Goal: Book appointment/travel/reservation

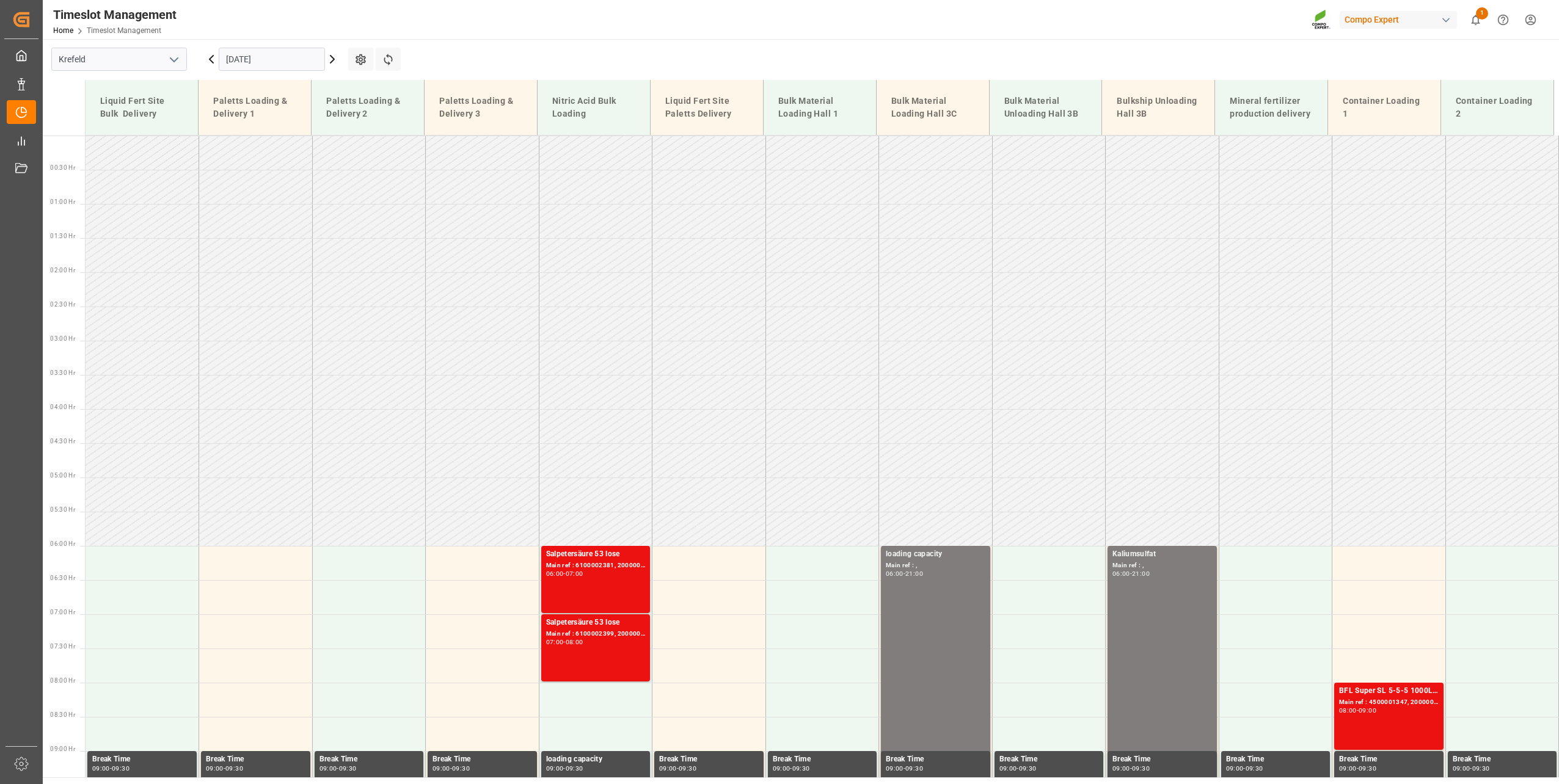
scroll to position [484, 0]
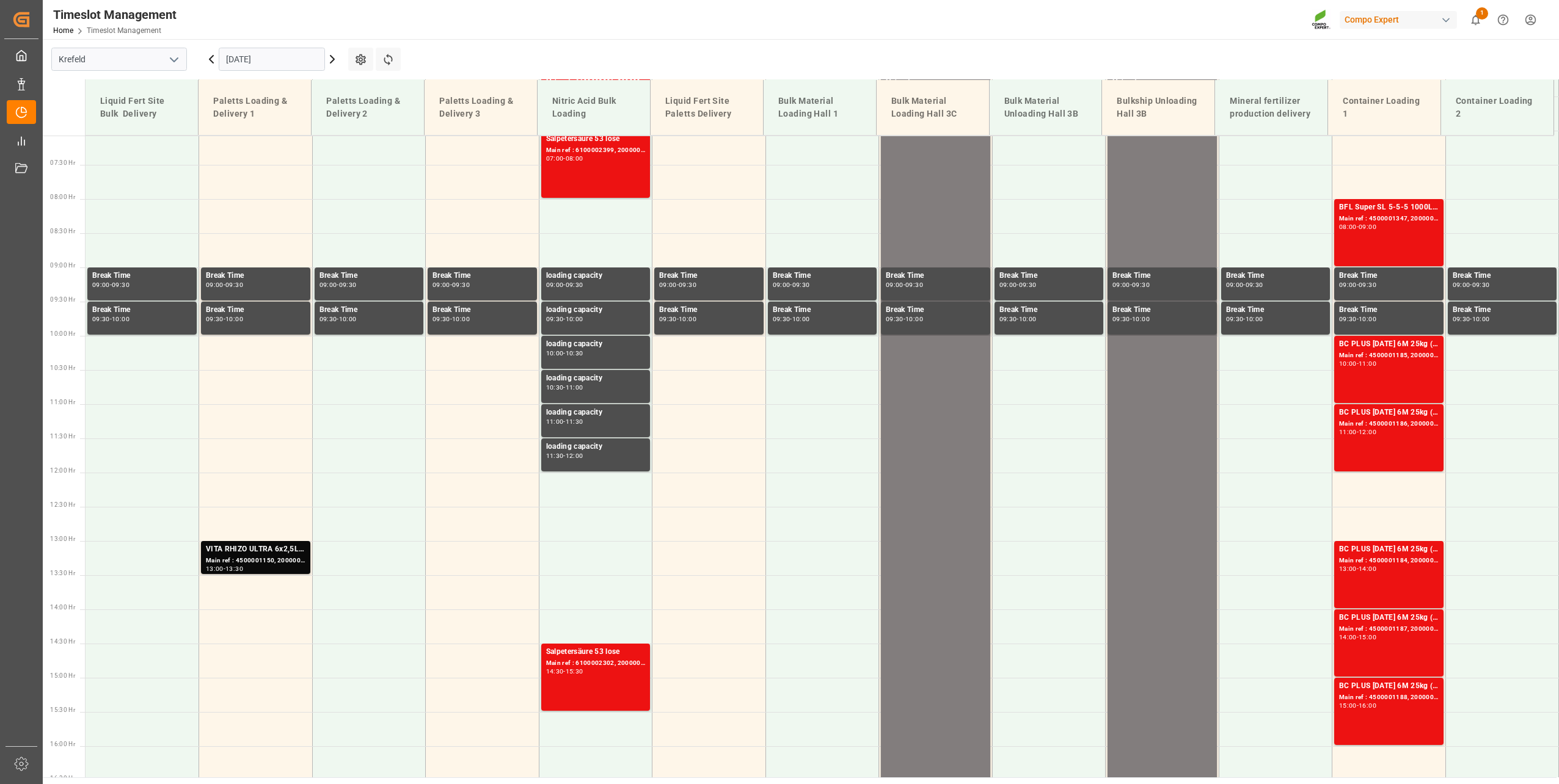
click at [265, 56] on input "[DATE]" at bounding box center [271, 59] width 107 height 23
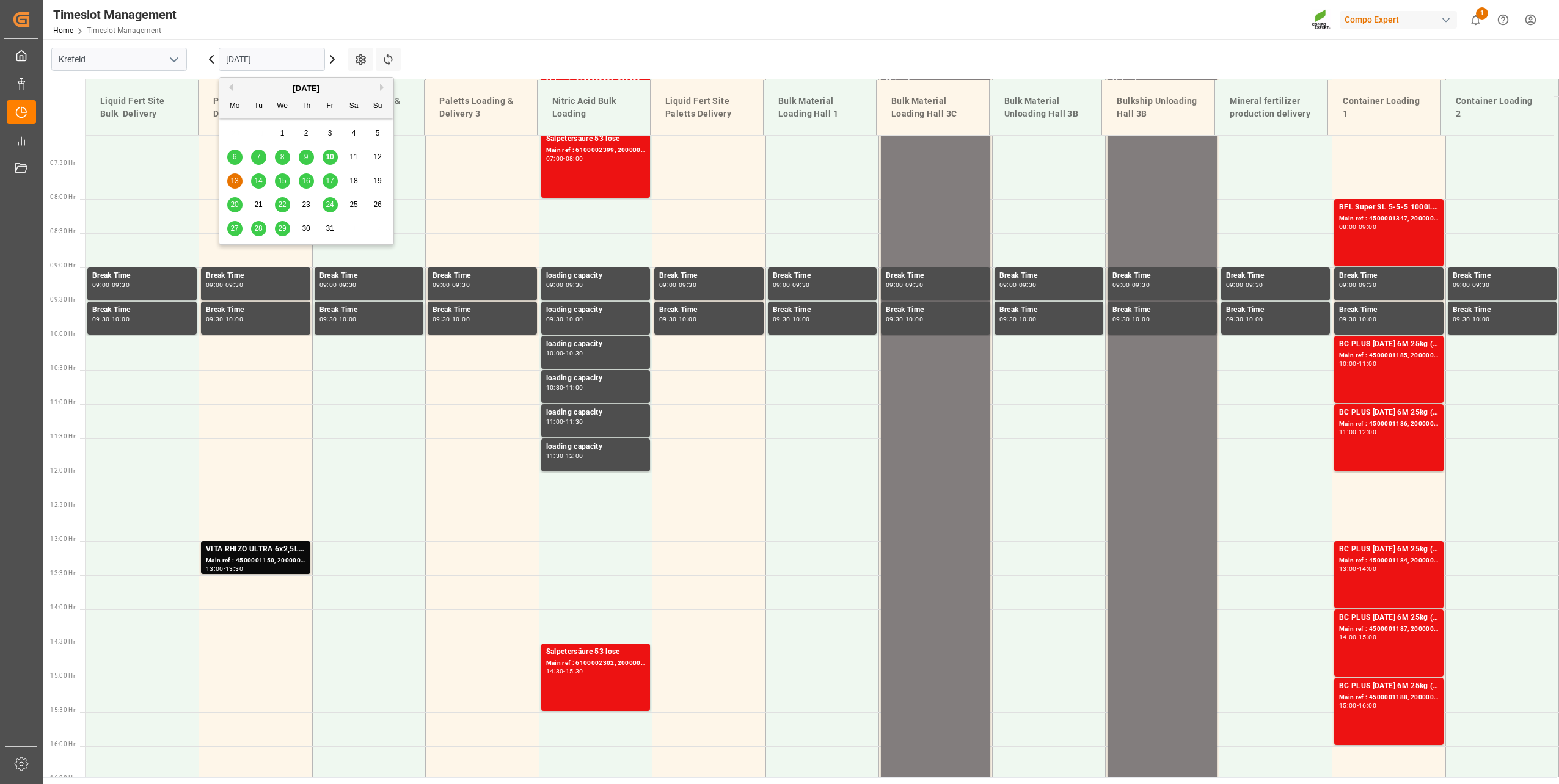
click at [523, 49] on main "Krefeld [DATE] Settings Refresh Time Slots Liquid Fert Site Bulk Delivery Palet…" at bounding box center [800, 408] width 1514 height 739
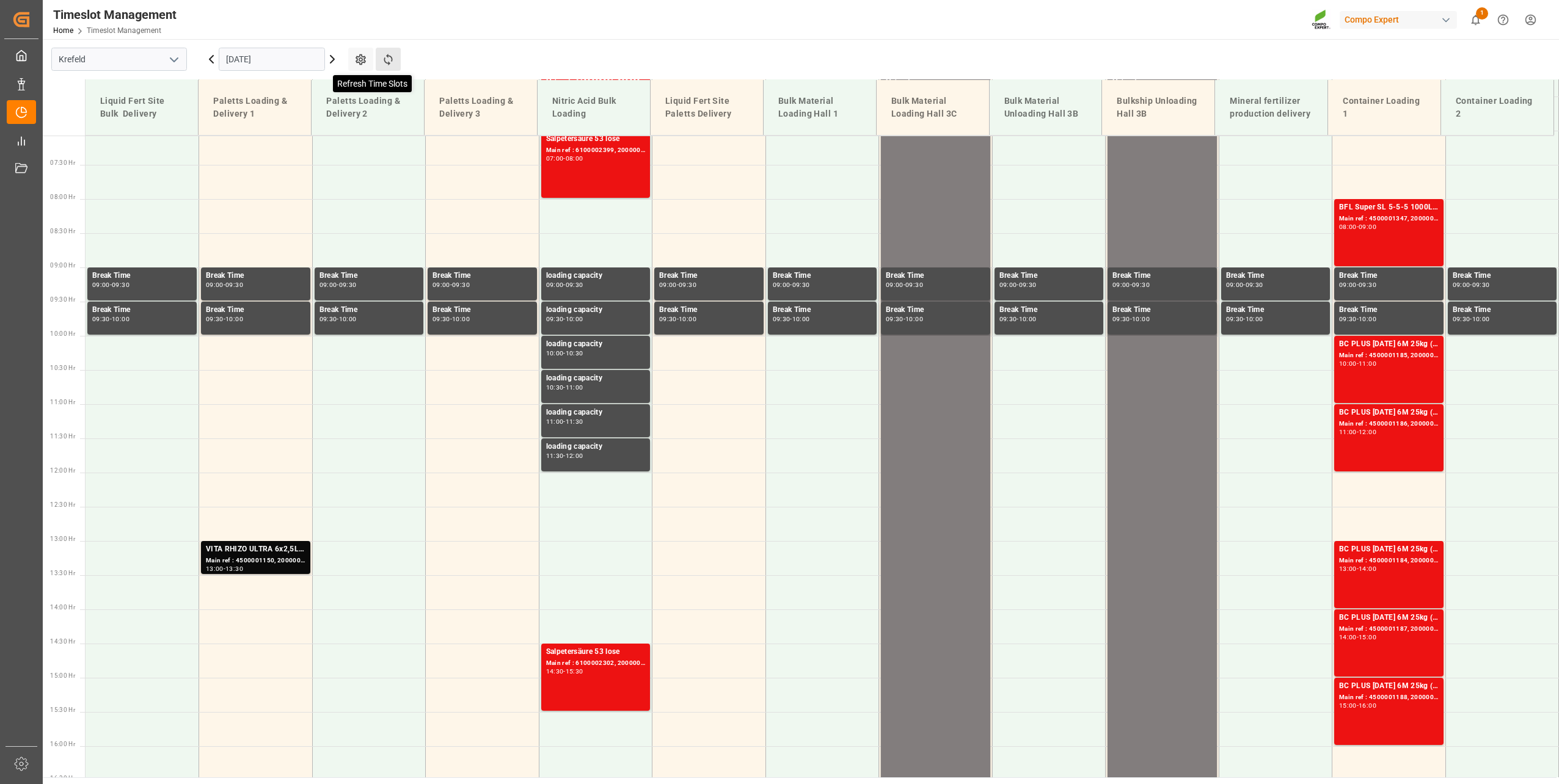
click at [393, 60] on icon at bounding box center [388, 59] width 13 height 13
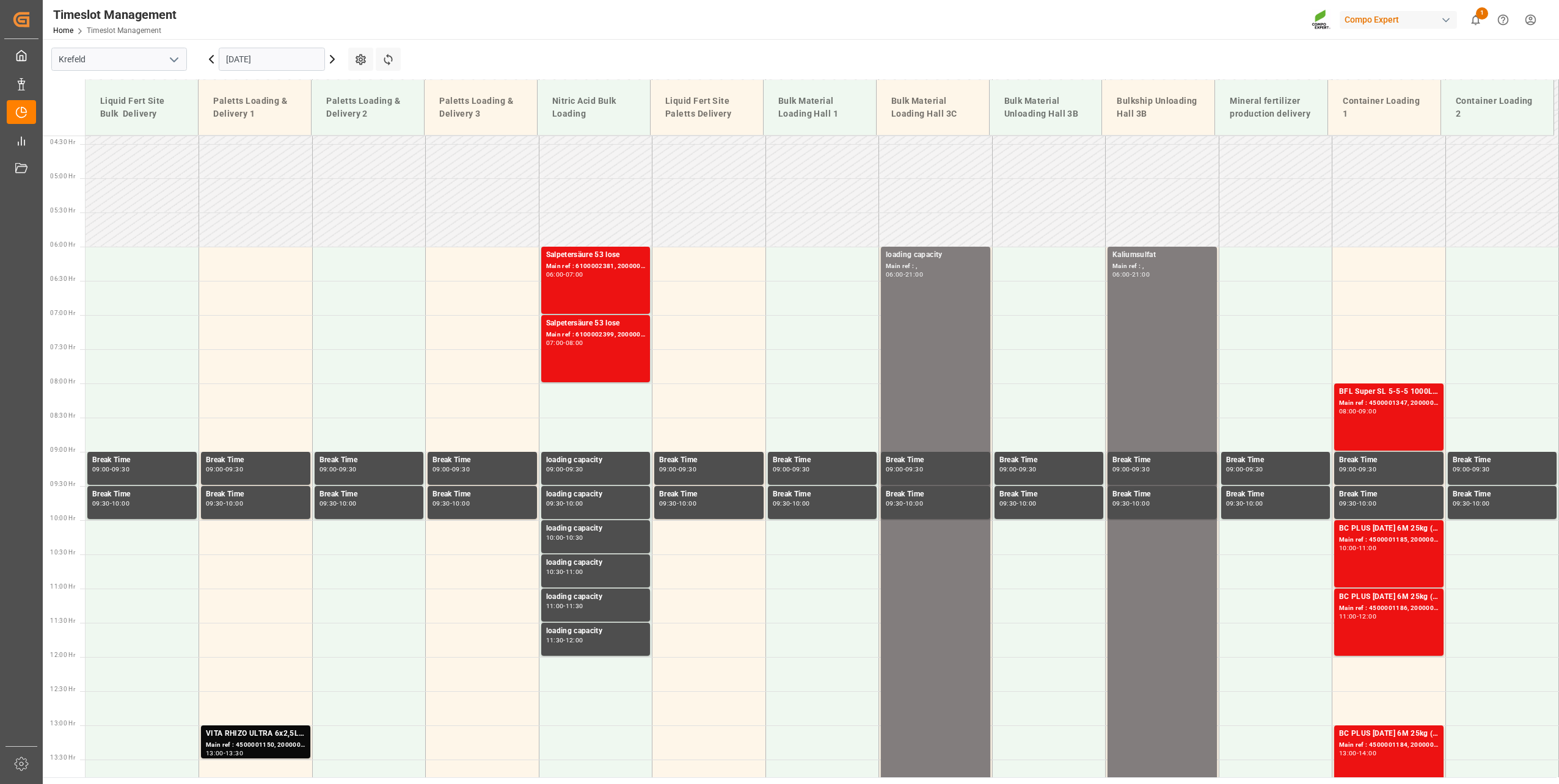
scroll to position [369, 0]
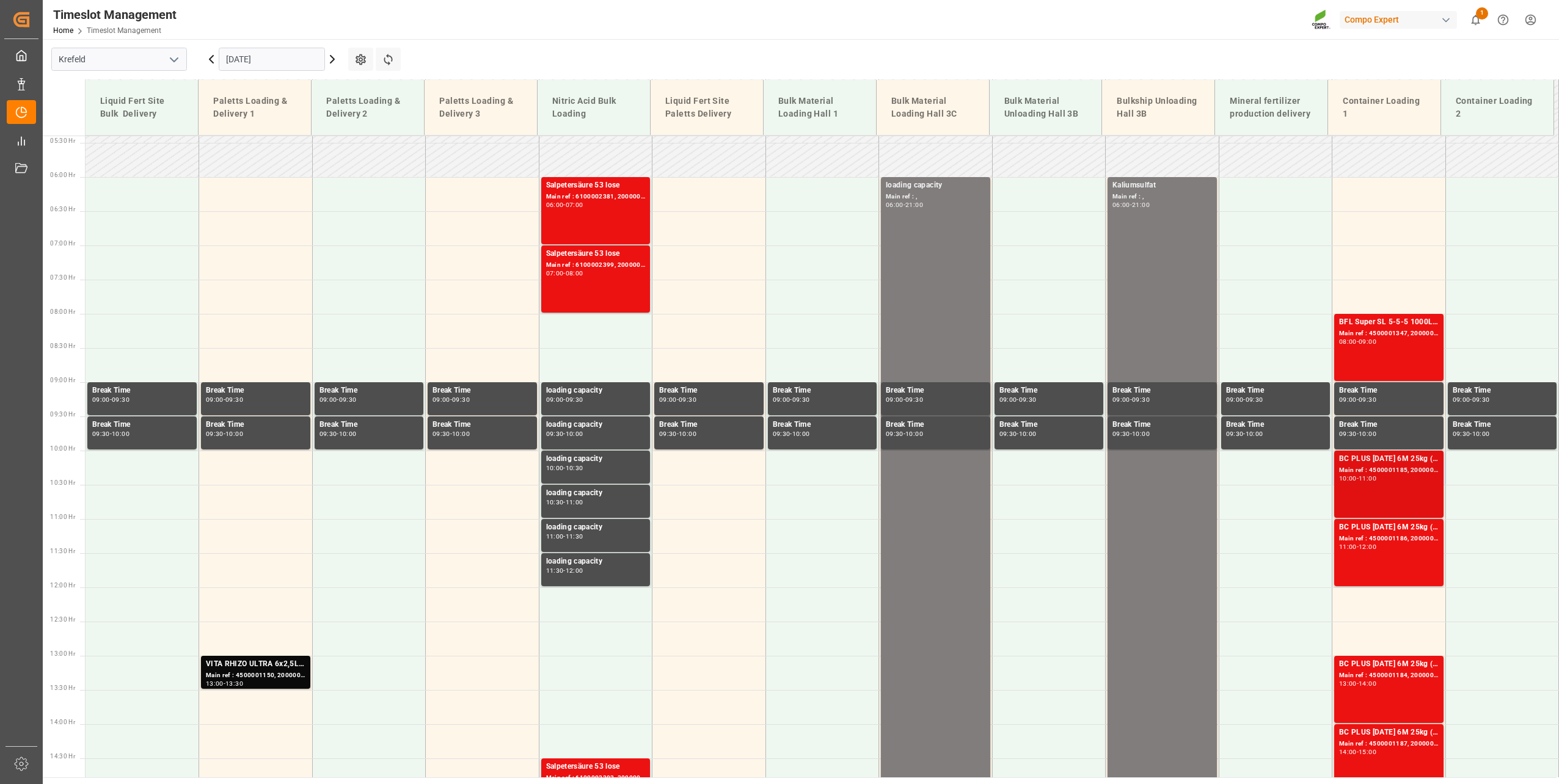
click at [1399, 479] on div "10:00 - 11:00" at bounding box center [1389, 479] width 100 height 7
click at [1388, 528] on div "BC PLUS [DATE] 6M 25kg (x42) WW" at bounding box center [1389, 528] width 100 height 12
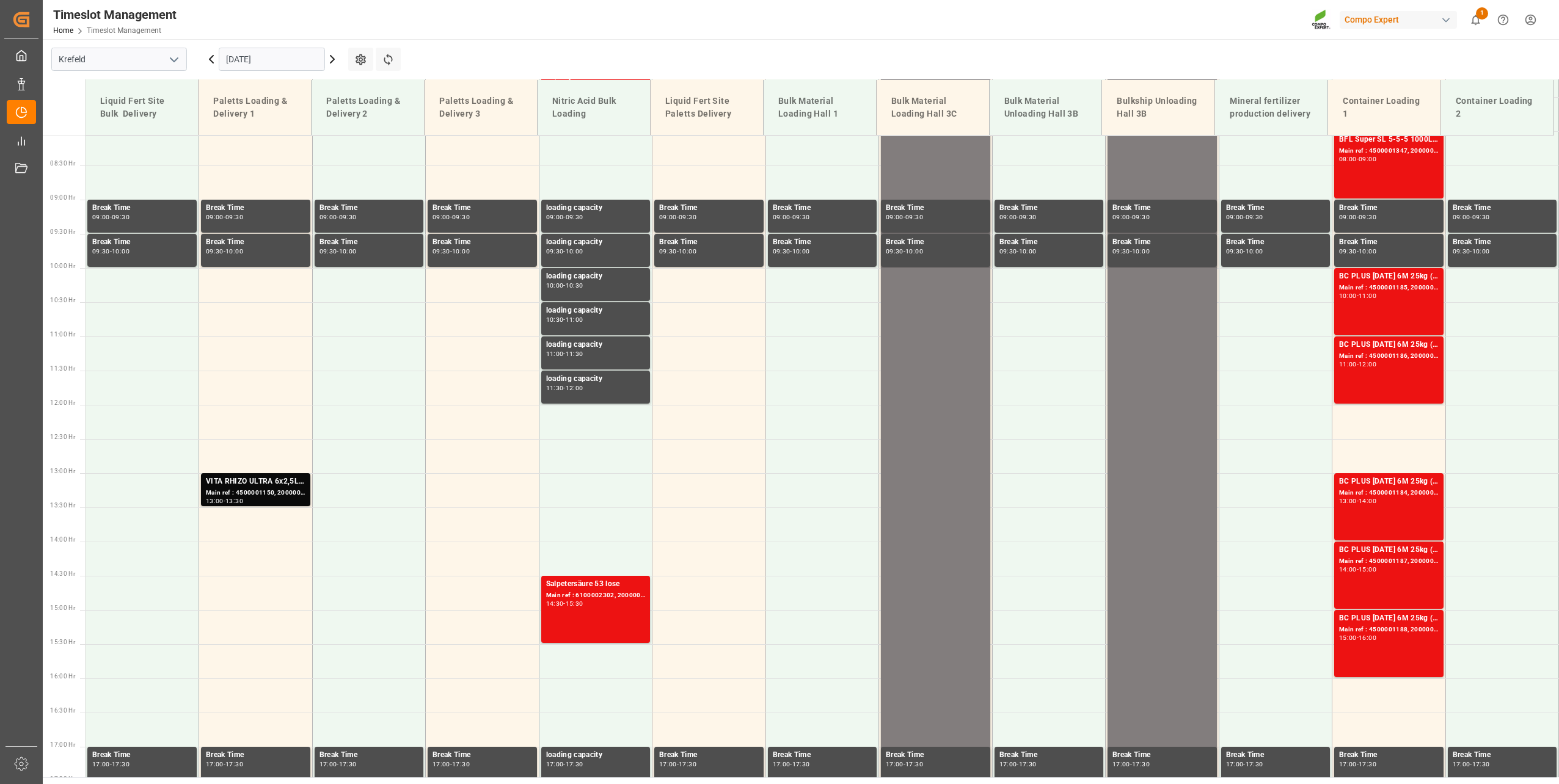
scroll to position [552, 0]
click at [1393, 507] on div "BC PLUS [DATE] 6M 25kg (x42) WW Main ref : 4500001184, 2000001252 13:00 - 14:00" at bounding box center [1389, 507] width 100 height 62
click at [1389, 546] on div "BC PLUS [DATE] 6M 25kg (x42) WW" at bounding box center [1389, 550] width 100 height 12
click at [1391, 637] on div "15:00 - 16:00" at bounding box center [1389, 638] width 100 height 7
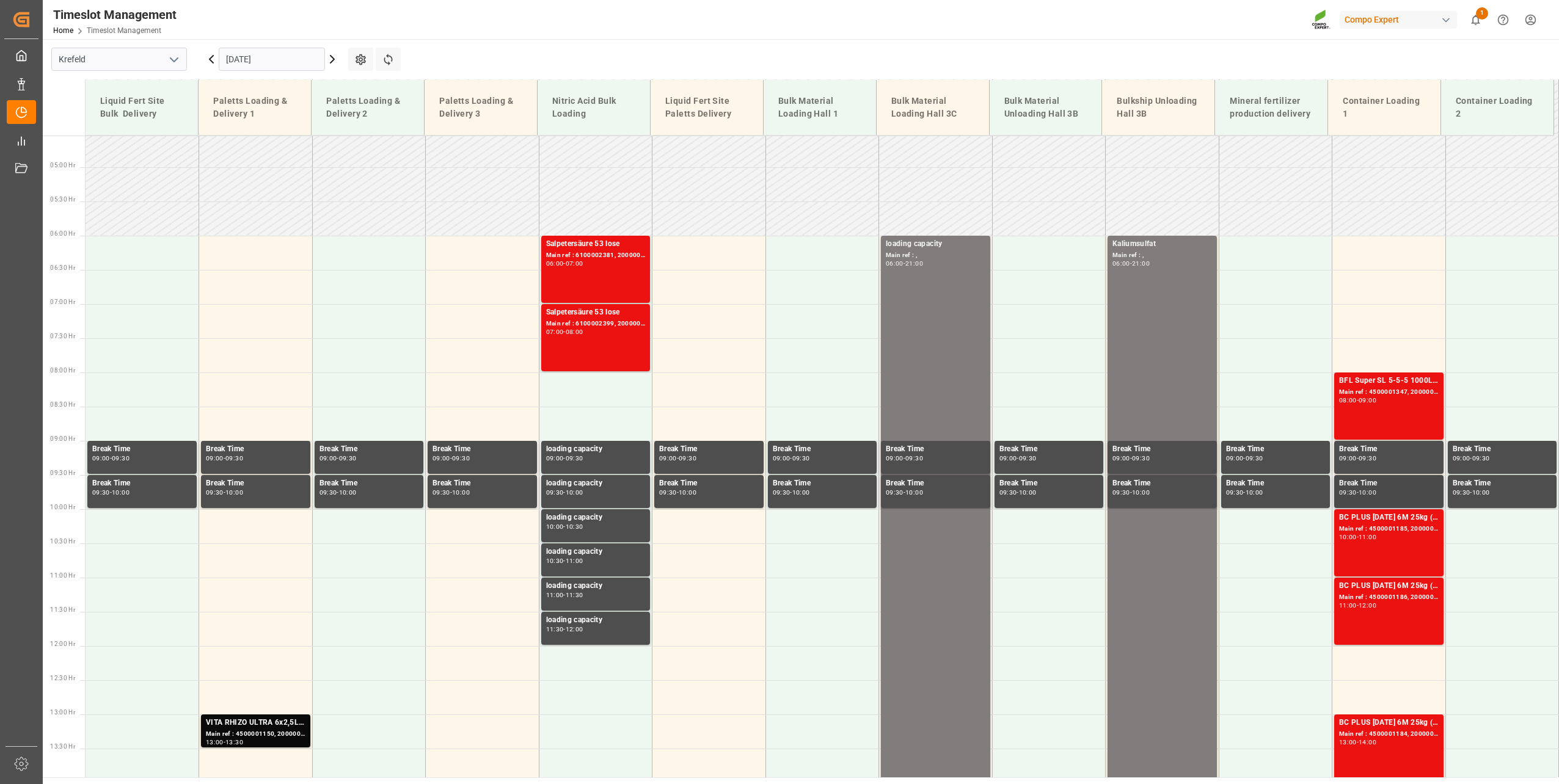
scroll to position [369, 0]
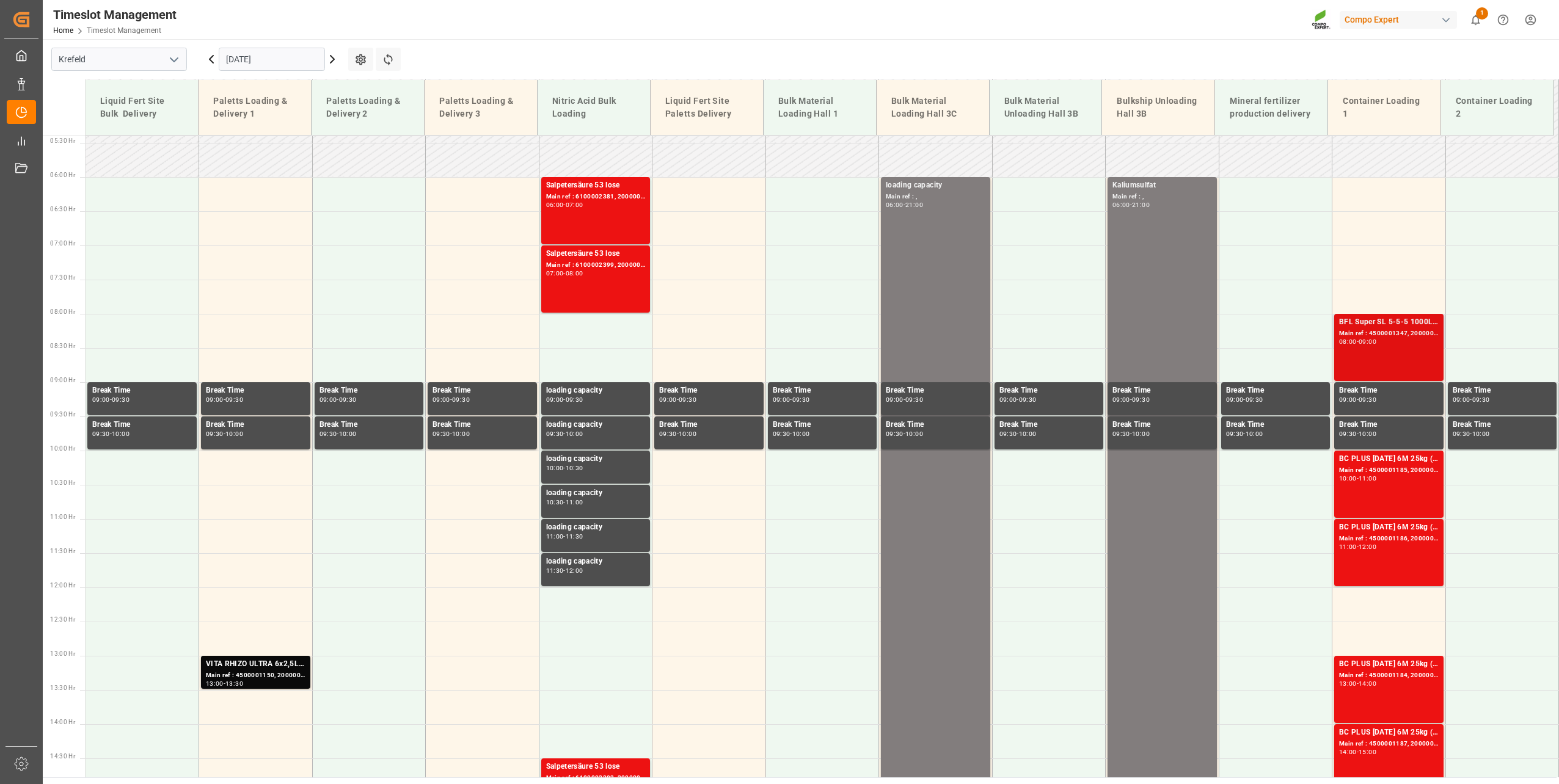
click at [1402, 367] on div "BFL Super SL 5-5-5 1000L IBC EGY Main ref : 4500001347, 2000001250 08:00 - 09:00" at bounding box center [1389, 348] width 100 height 62
click at [1383, 343] on div "08:00 - 09:00" at bounding box center [1389, 342] width 100 height 7
click at [1390, 485] on div "BC PLUS [DATE] 6M 25kg (x42) WW Main ref : 4500001185, 2000001252 10:00 - 11:00" at bounding box center [1389, 485] width 100 height 62
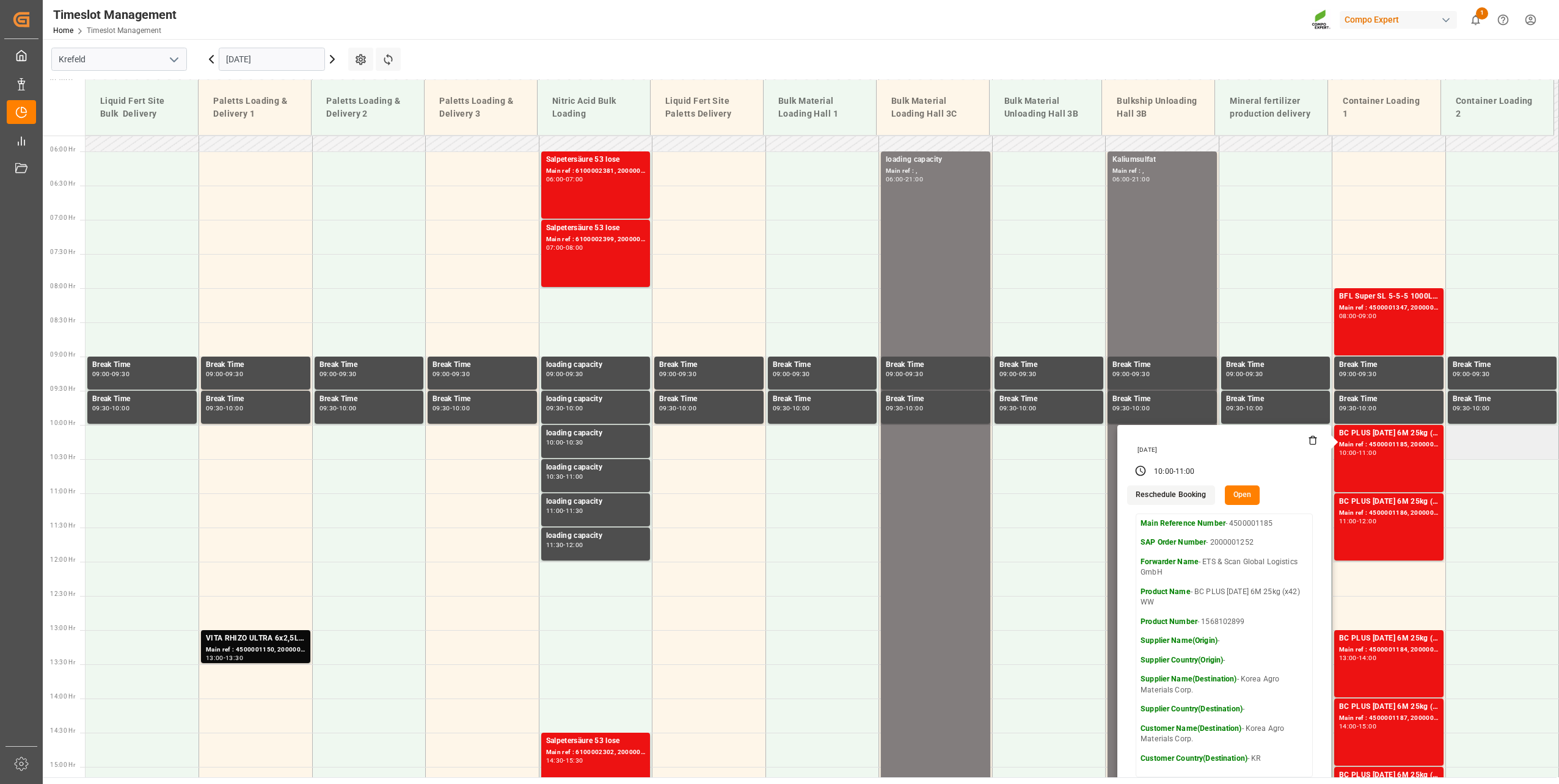
scroll to position [308, 0]
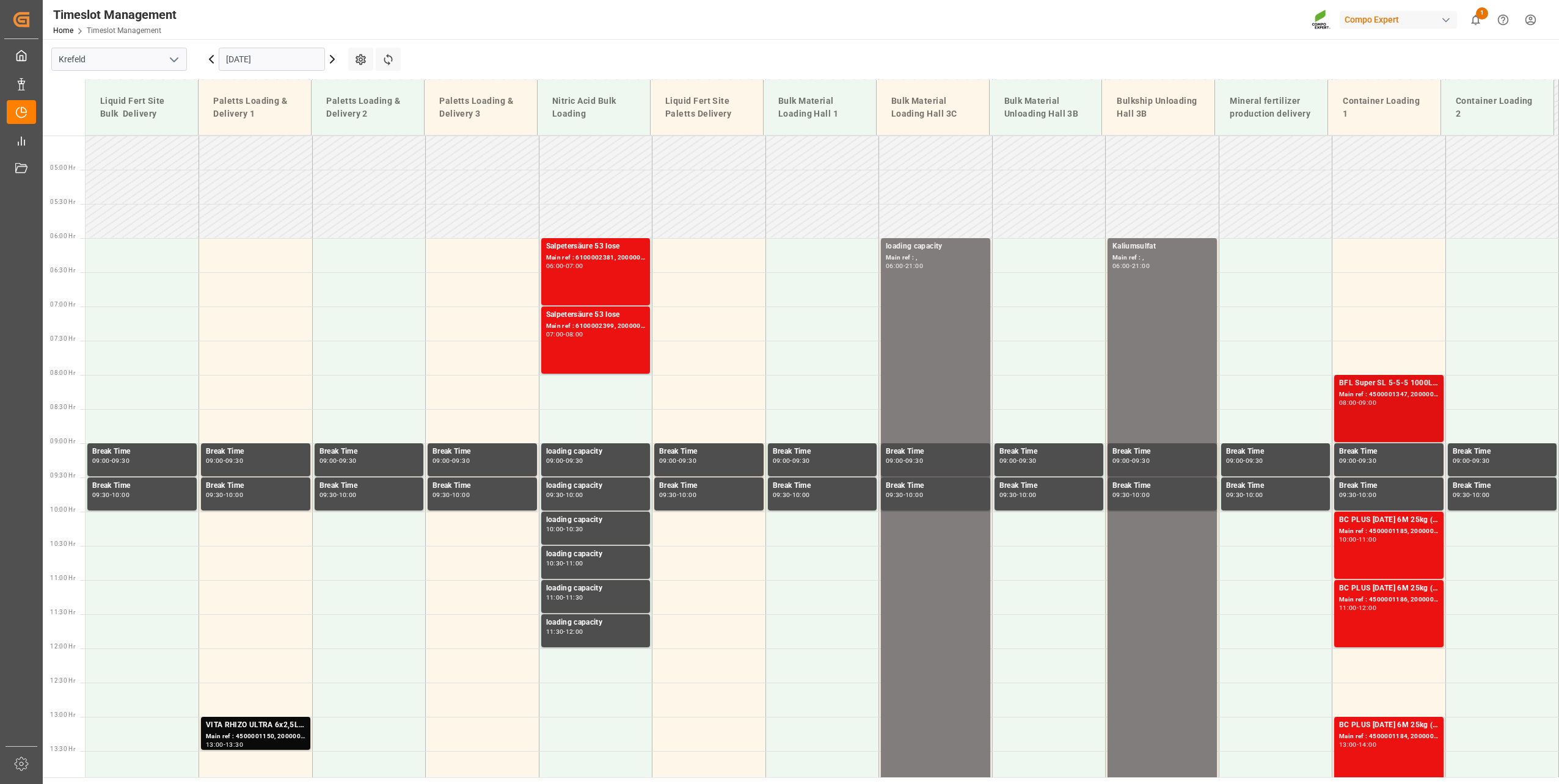
click at [1403, 403] on div "08:00 - 09:00" at bounding box center [1389, 403] width 100 height 7
click at [1360, 529] on div "Main ref : 4500001185, 2000001252" at bounding box center [1389, 532] width 100 height 11
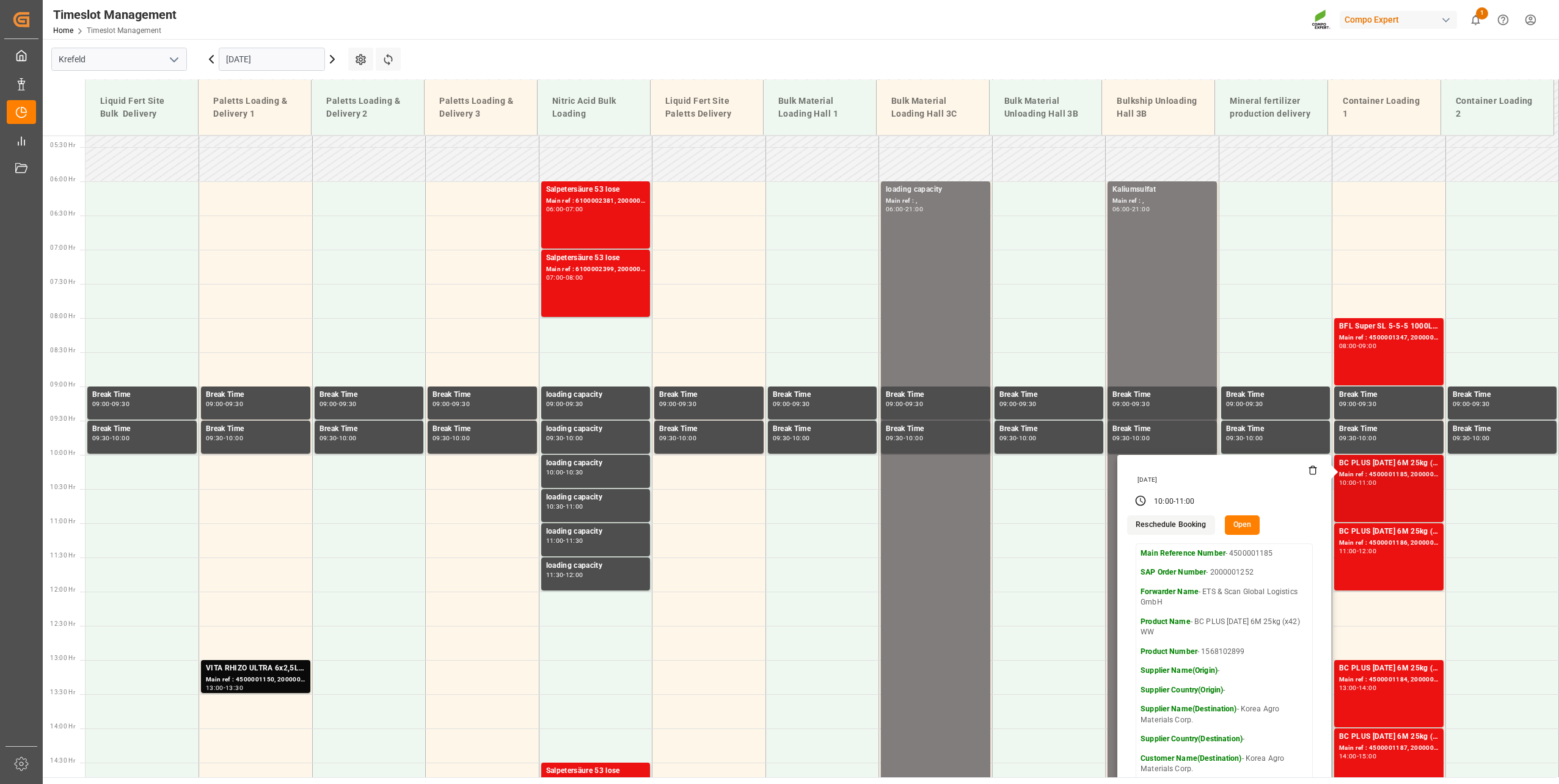
scroll to position [491, 0]
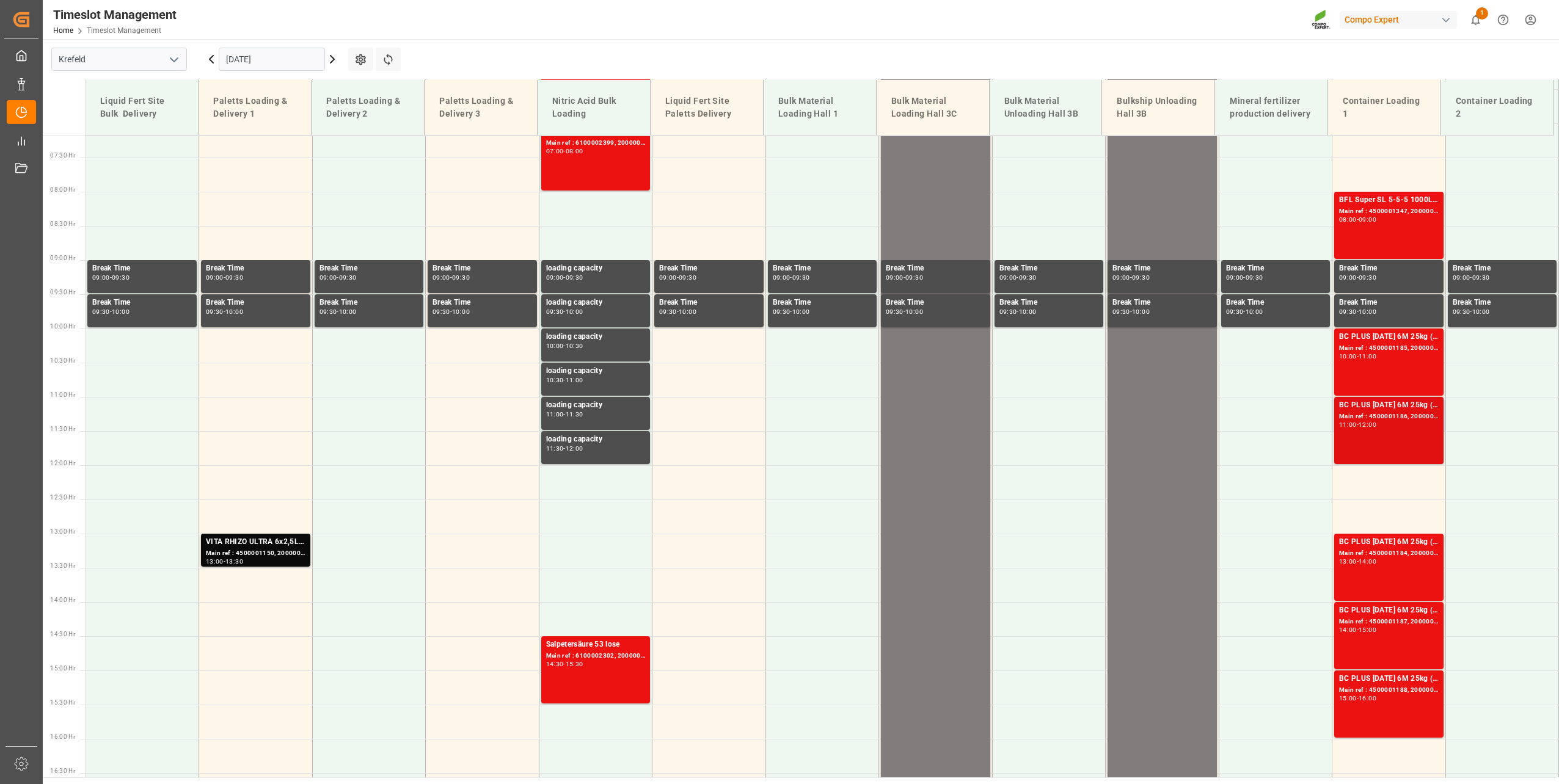
click at [1394, 445] on div "BC PLUS [DATE] 6M 25kg (x42) WW Main ref : 4500001186, 2000001252 11:00 - 12:00" at bounding box center [1389, 430] width 100 height 62
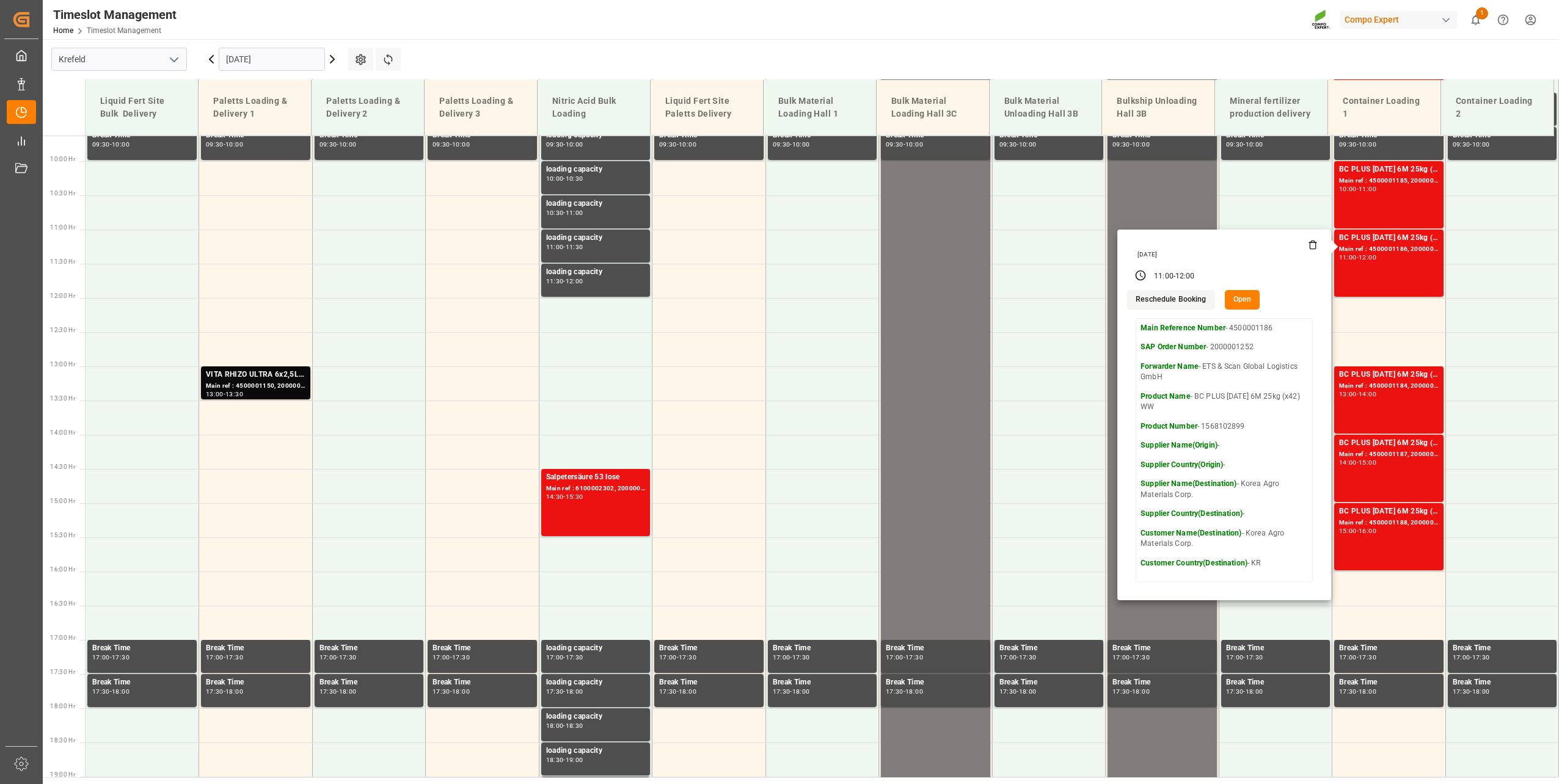
scroll to position [674, 0]
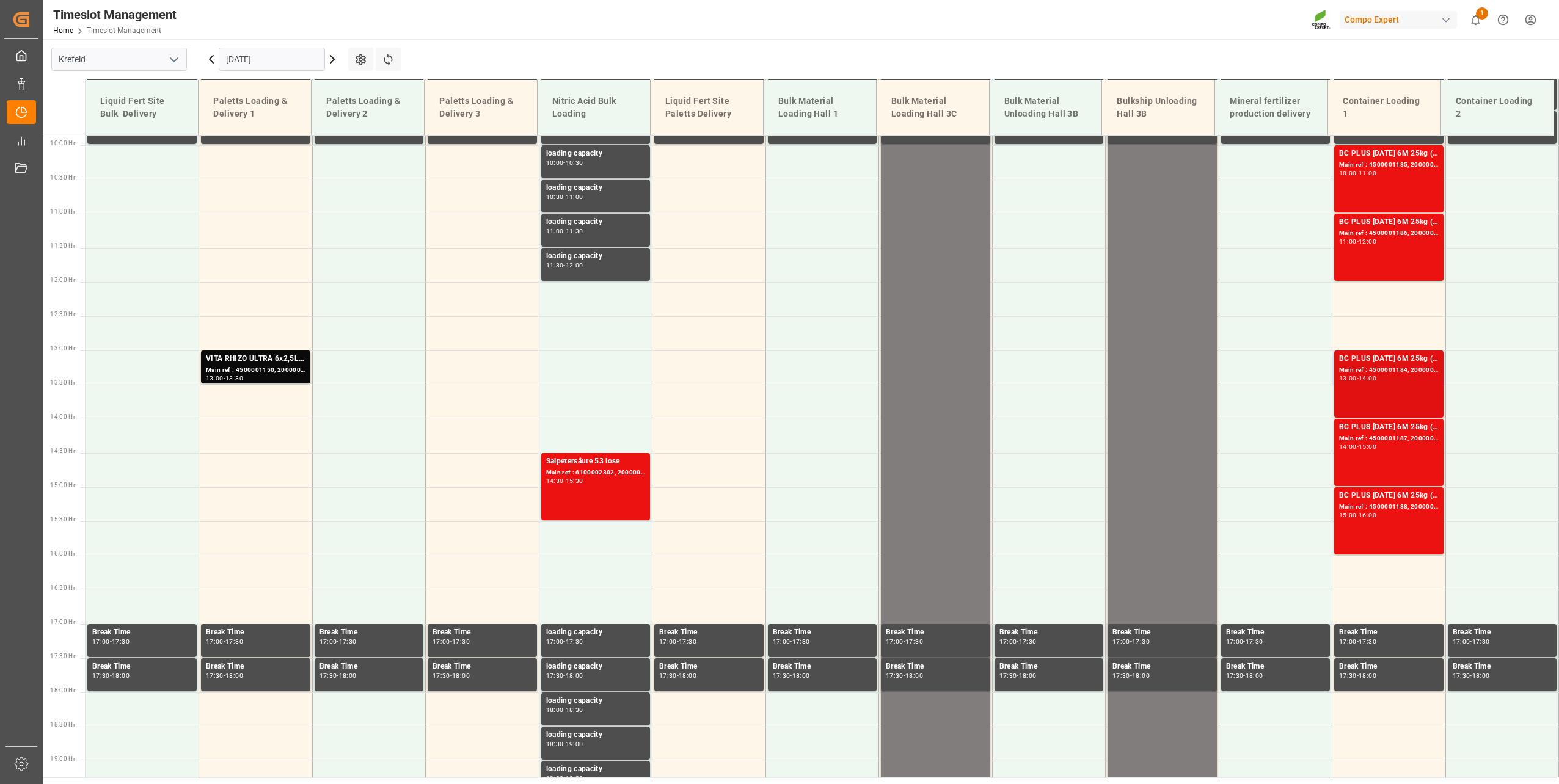
click at [1396, 383] on div "BC PLUS [DATE] 6M 25kg (x42) WW Main ref : 4500001184, 2000001252 13:00 - 14:00" at bounding box center [1389, 384] width 100 height 62
click at [1383, 434] on div "Main ref : 4500001187, 2000001252" at bounding box center [1389, 439] width 100 height 11
click at [1390, 500] on div "BC PLUS [DATE] 6M 25kg (x42) WW" at bounding box center [1389, 496] width 100 height 12
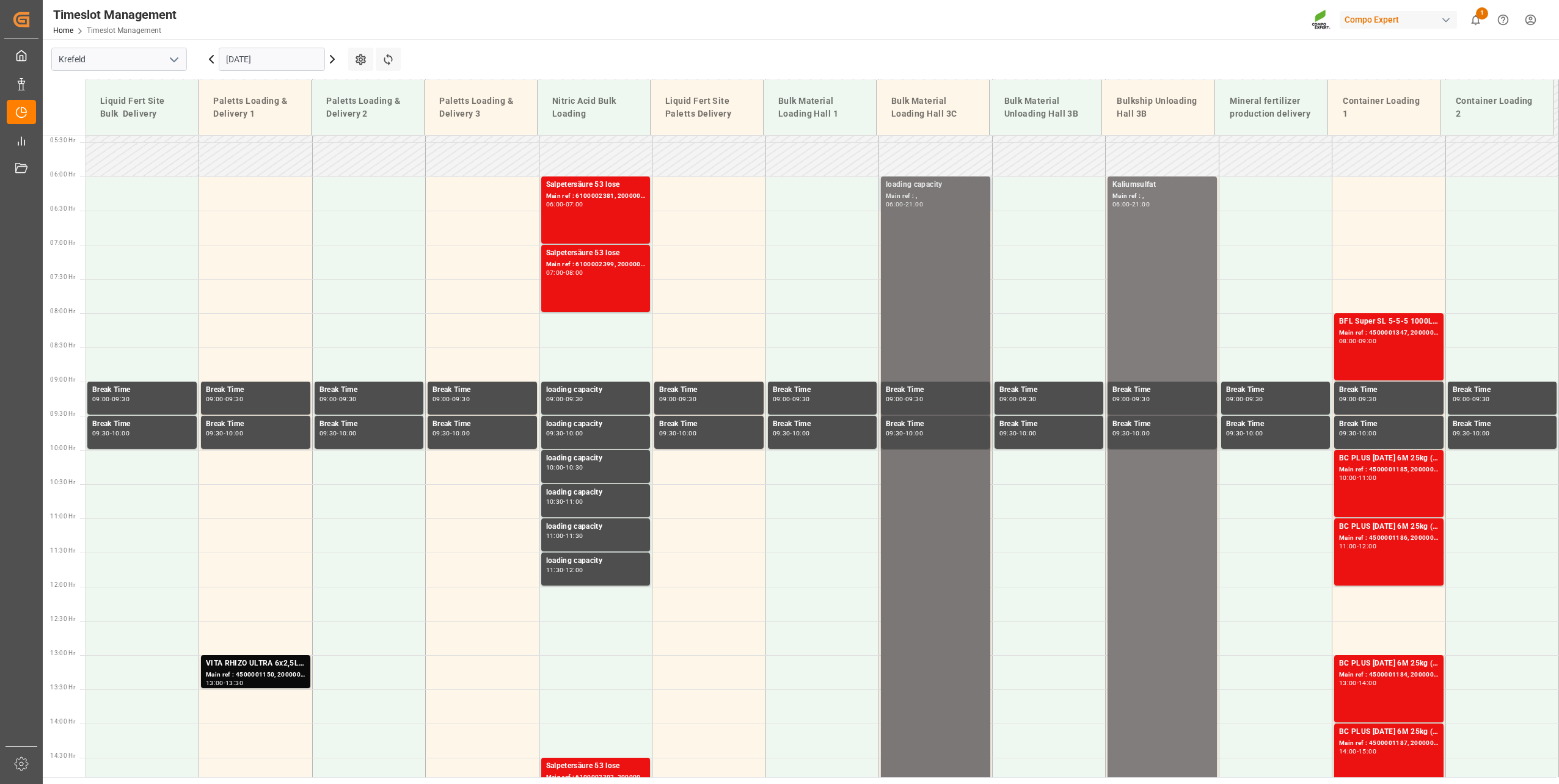
scroll to position [369, 0]
click at [1377, 470] on div "Main ref : 4500001185, 2000001252" at bounding box center [1389, 471] width 100 height 11
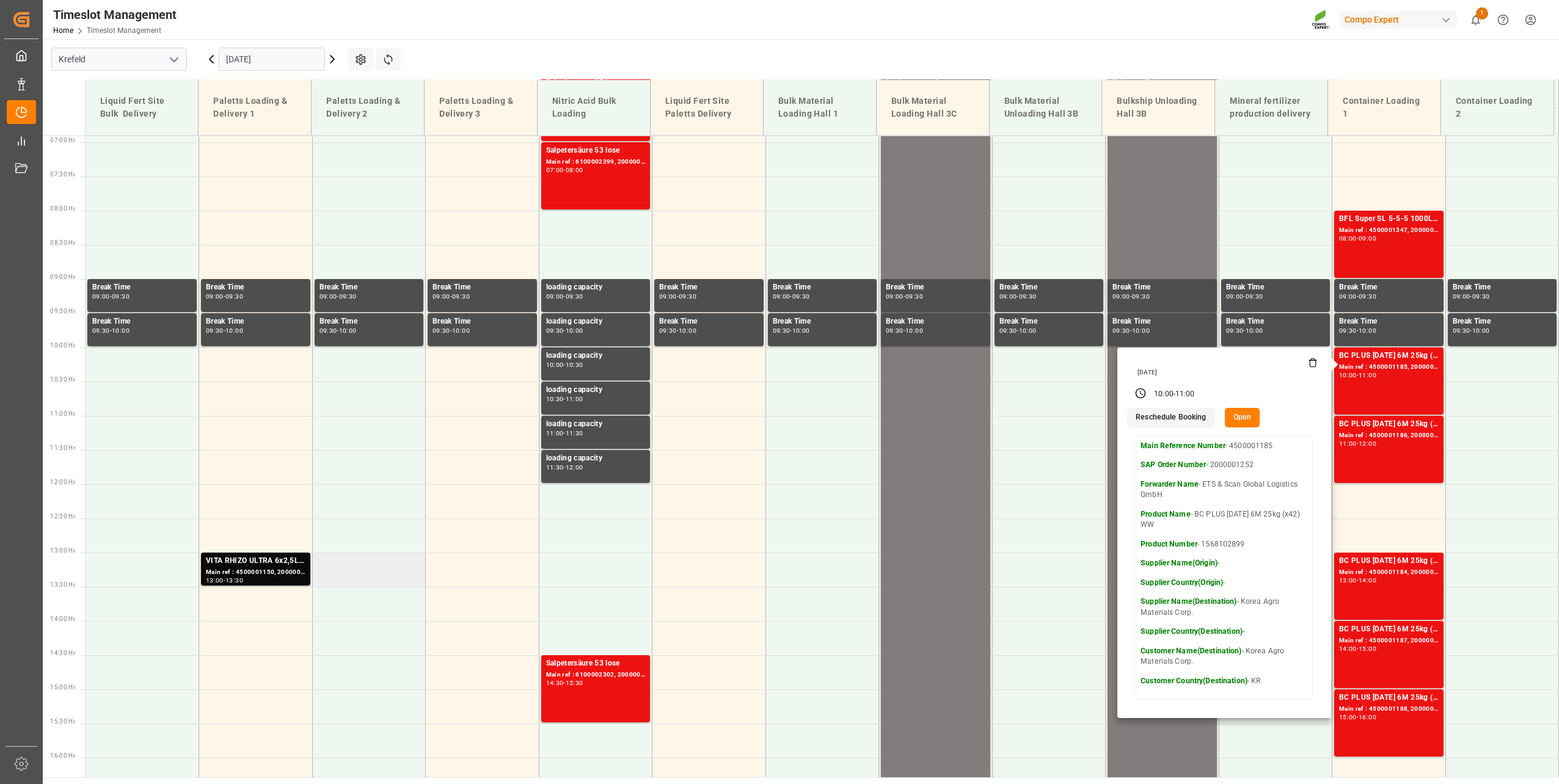
scroll to position [430, 0]
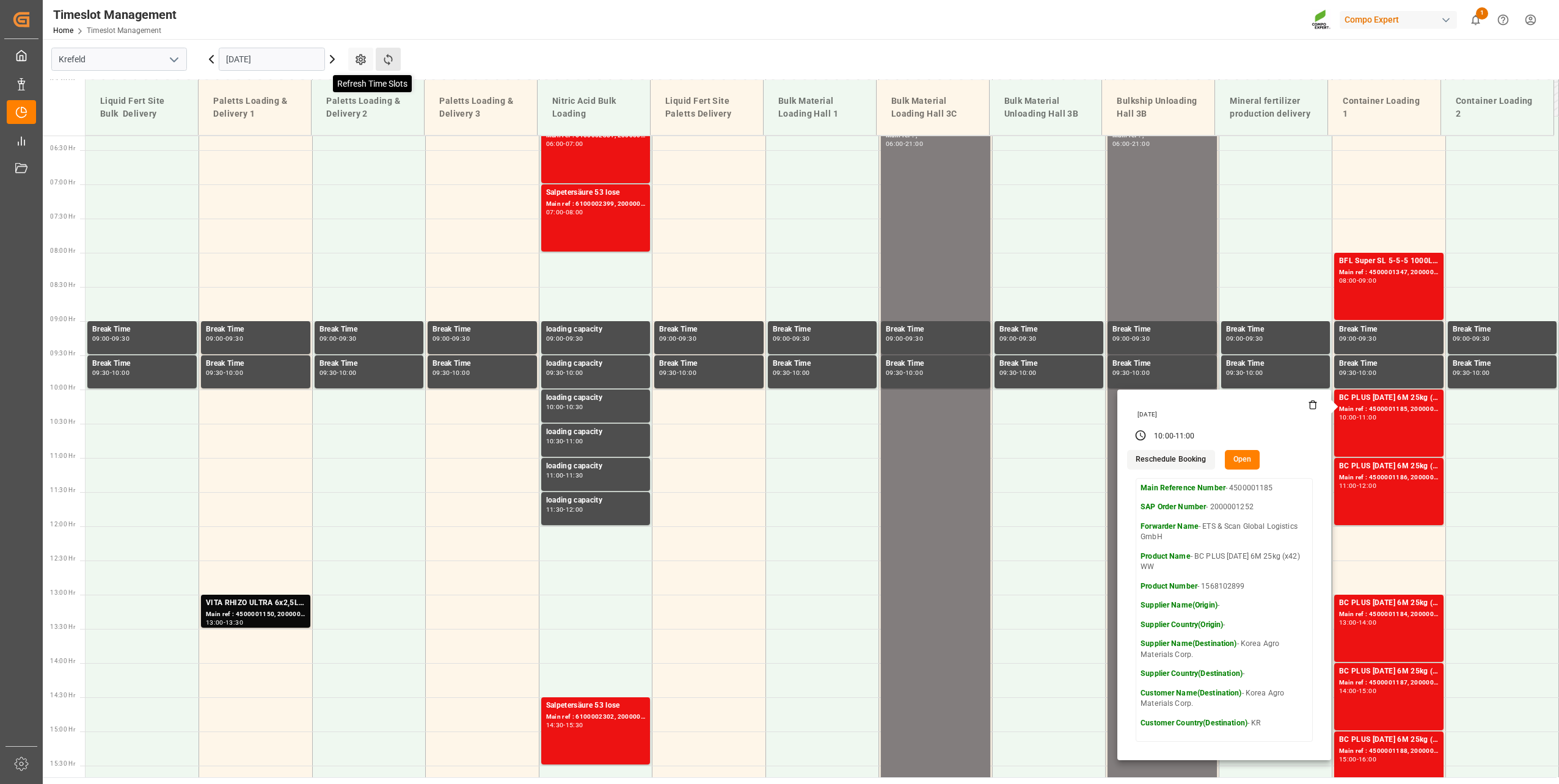
click at [387, 63] on icon at bounding box center [387, 59] width 8 height 11
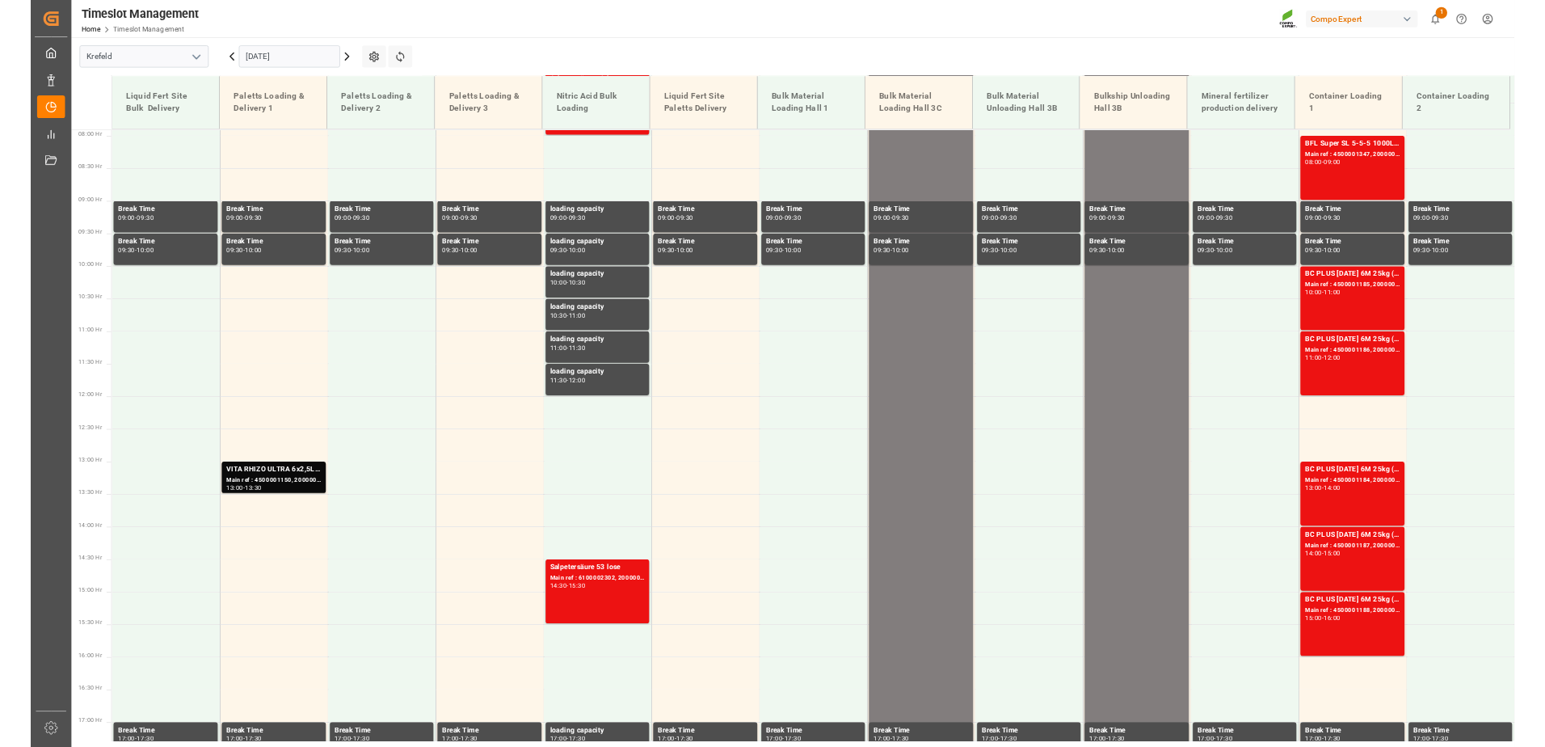
scroll to position [730, 0]
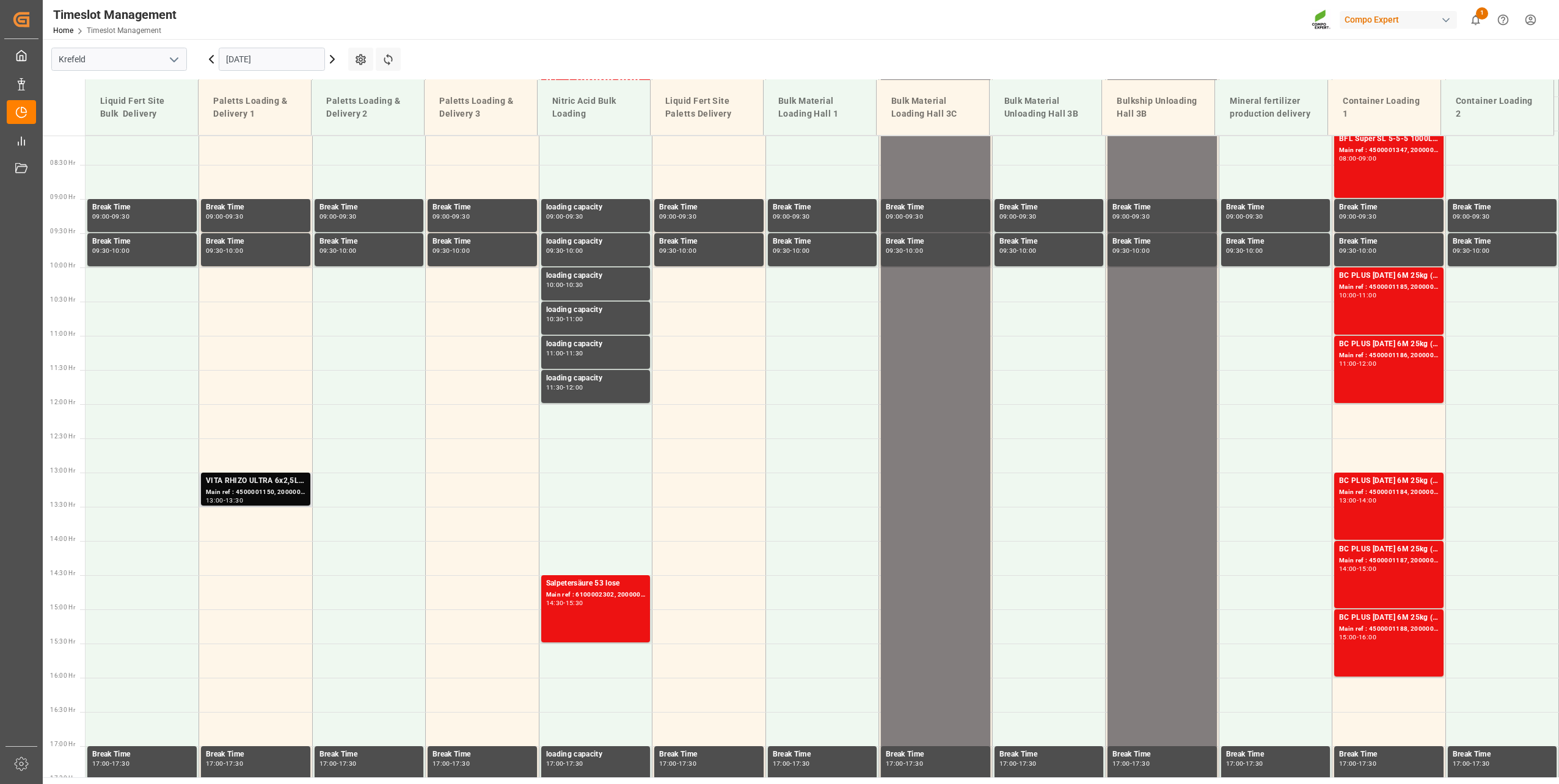
click at [234, 478] on div "VITA RHIZO ULTRA 6x2,5L (x48) CLVITA Rhizo Ultra 10L (x60) CL MTO" at bounding box center [256, 482] width 100 height 12
click at [241, 488] on div "Main ref : 4500001150, 2000000692" at bounding box center [256, 493] width 100 height 11
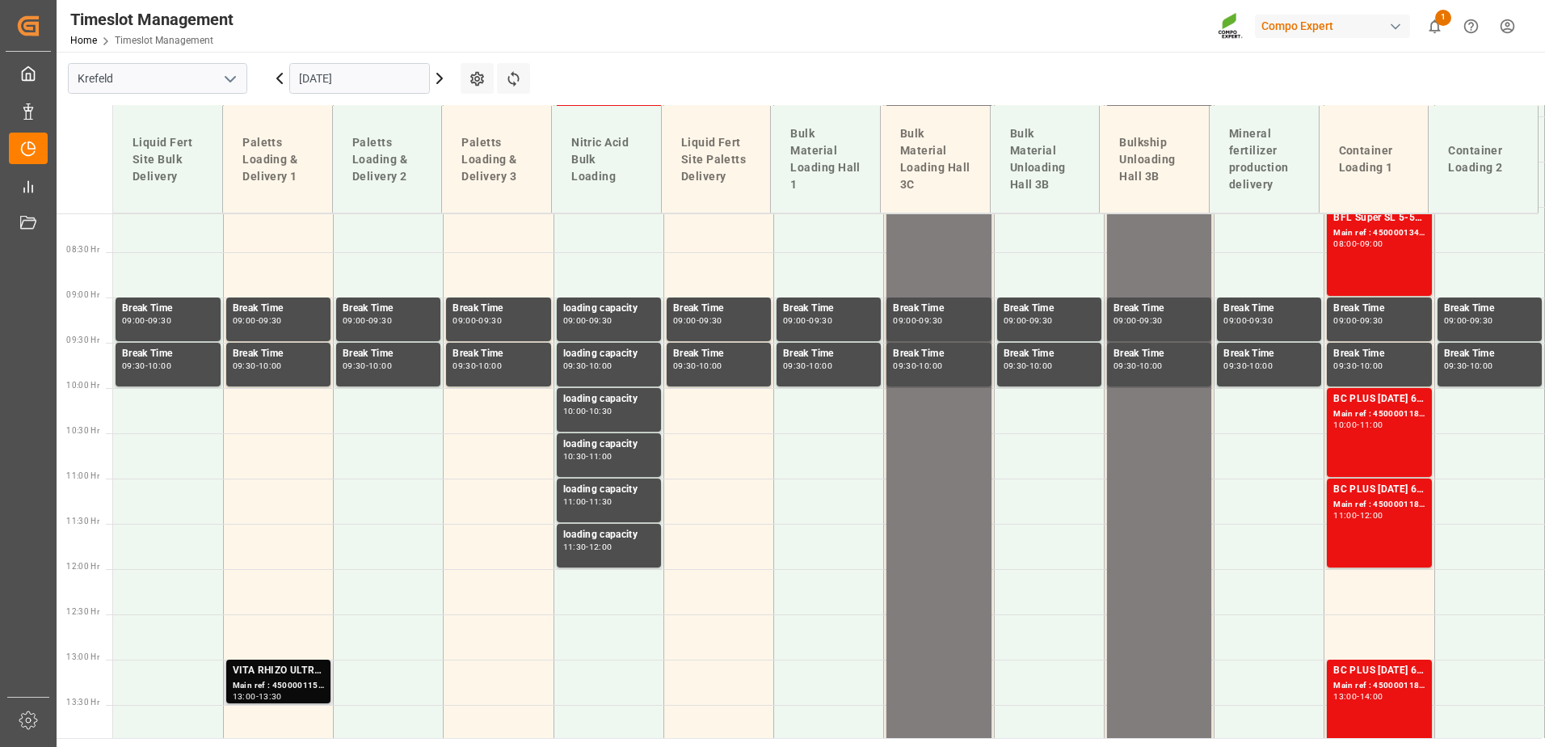
click at [252, 685] on div "Main ref : 4500001150, 2000000692" at bounding box center [278, 686] width 91 height 14
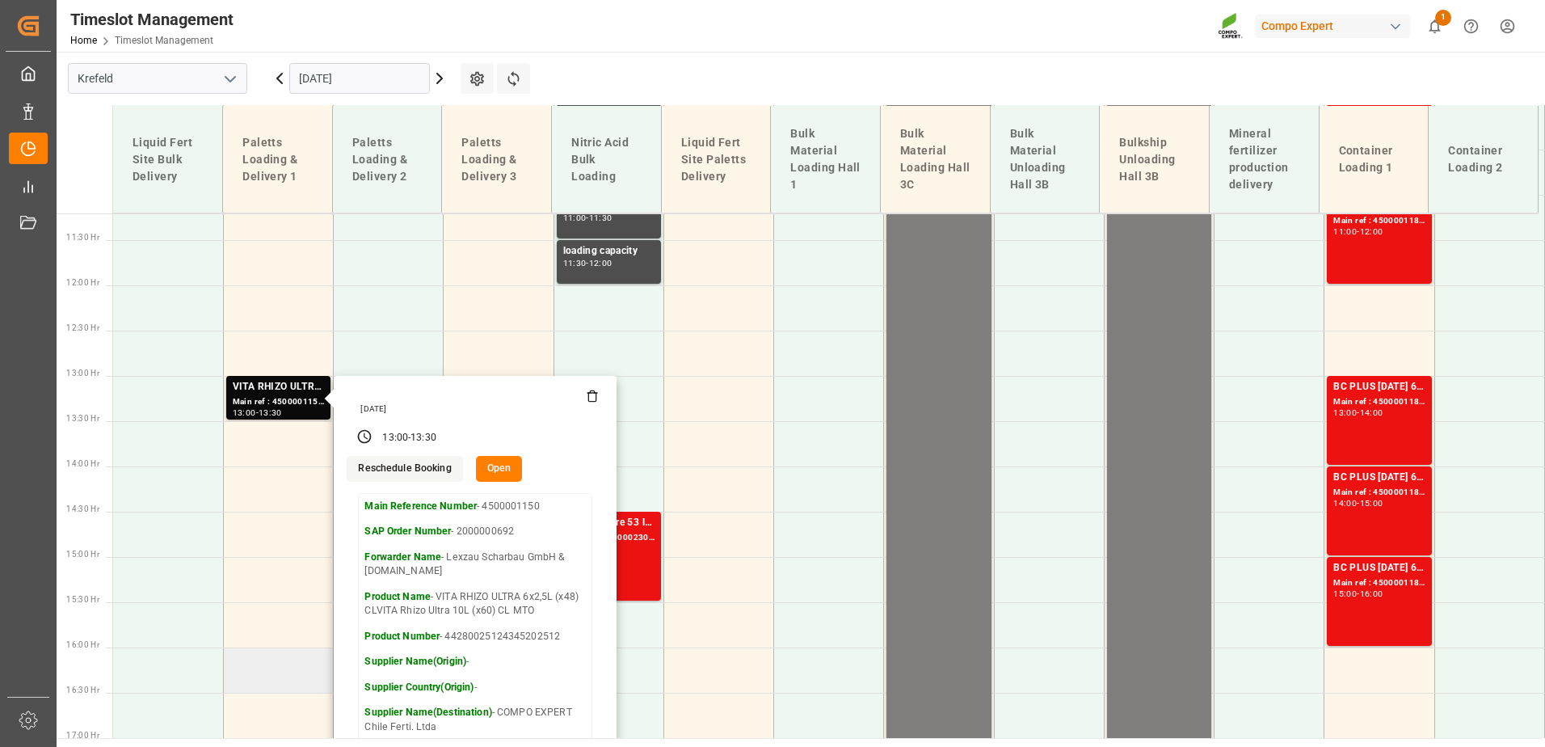
scroll to position [1054, 0]
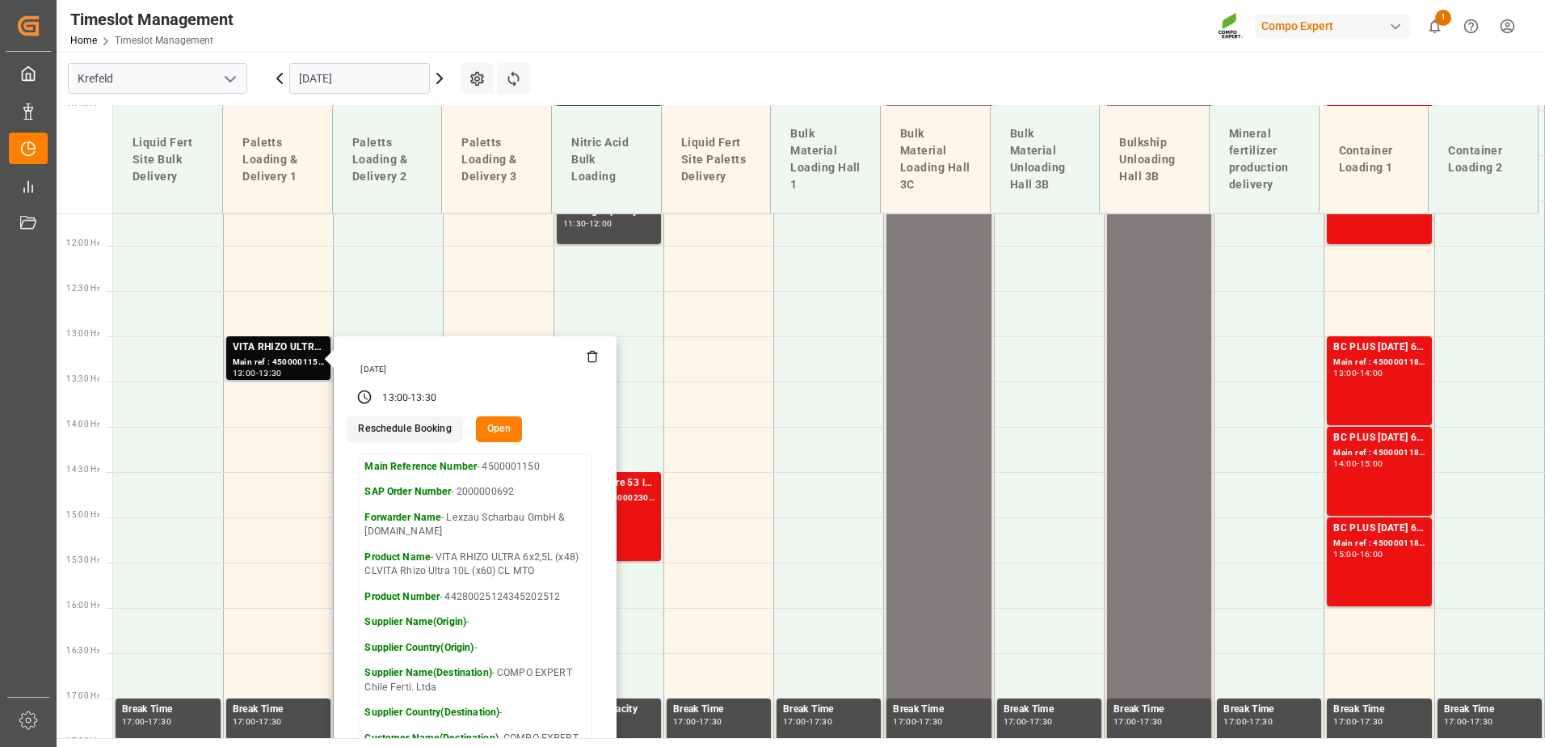
click at [495, 427] on button "Open" at bounding box center [499, 429] width 47 height 26
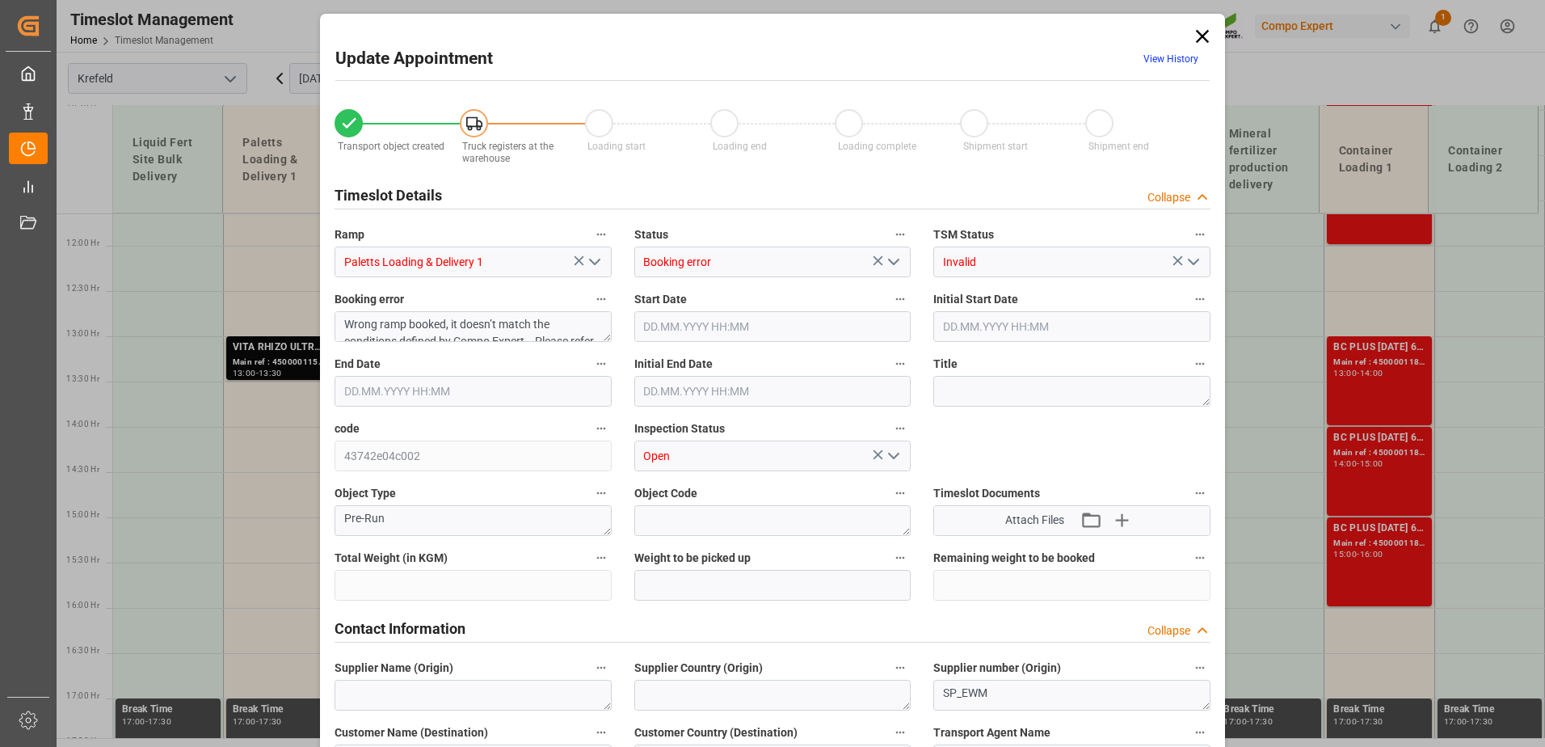
type input "7022.88"
type input "0"
type input "[DATE] 13:00"
type input "[DATE] 13:30"
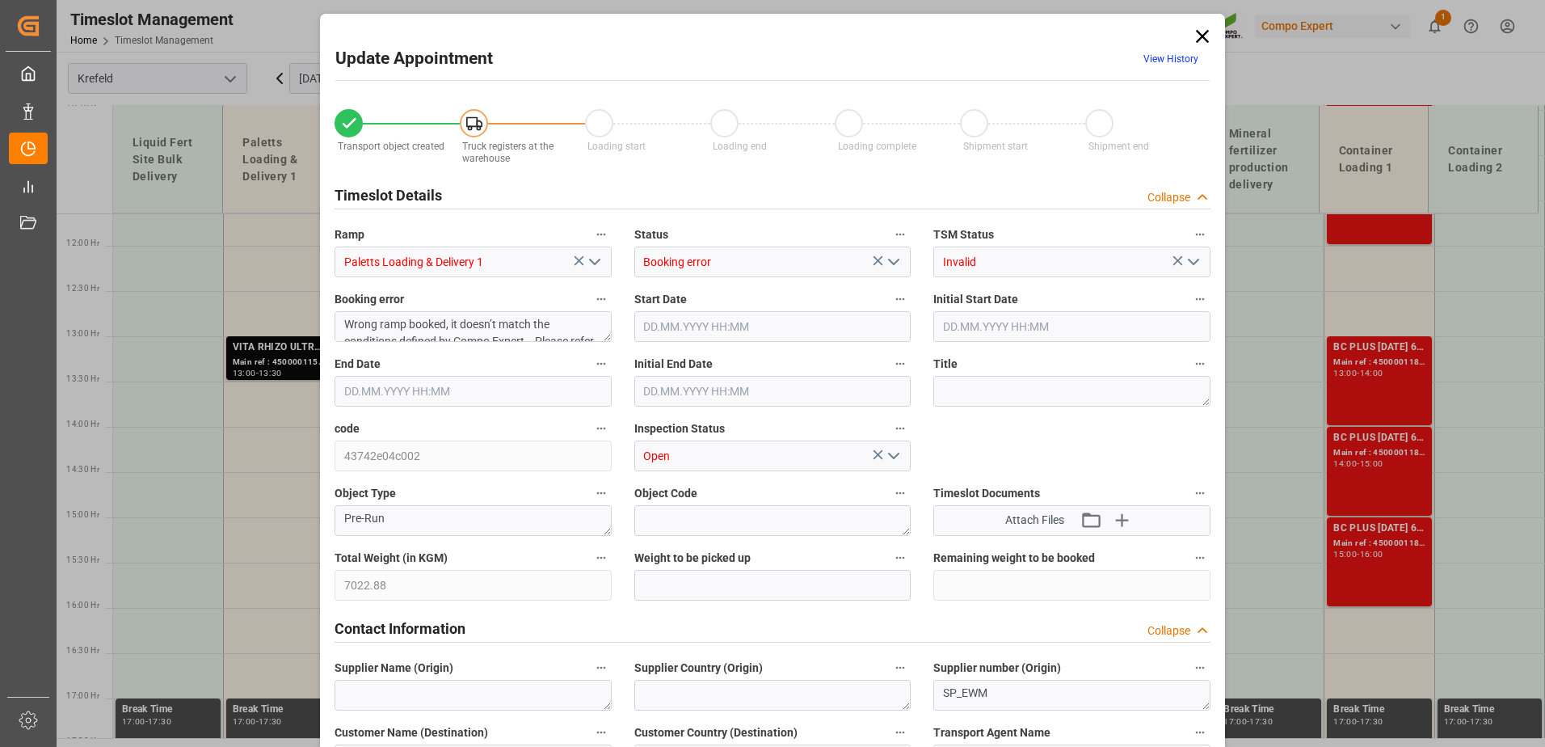
type input "[DATE] 13:30"
type input "[DATE] 10:37"
type input "[DATE] 10:12"
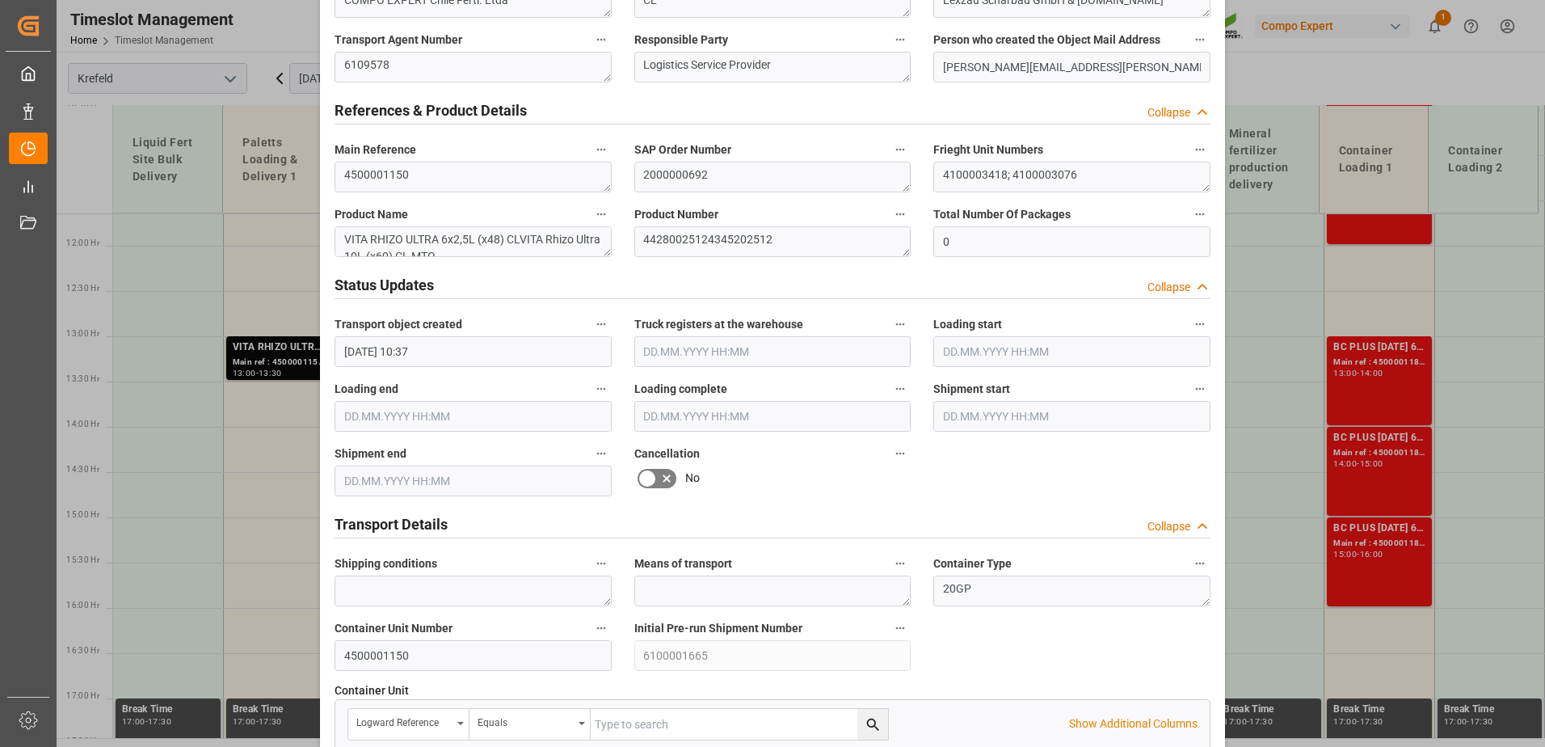
scroll to position [808, 0]
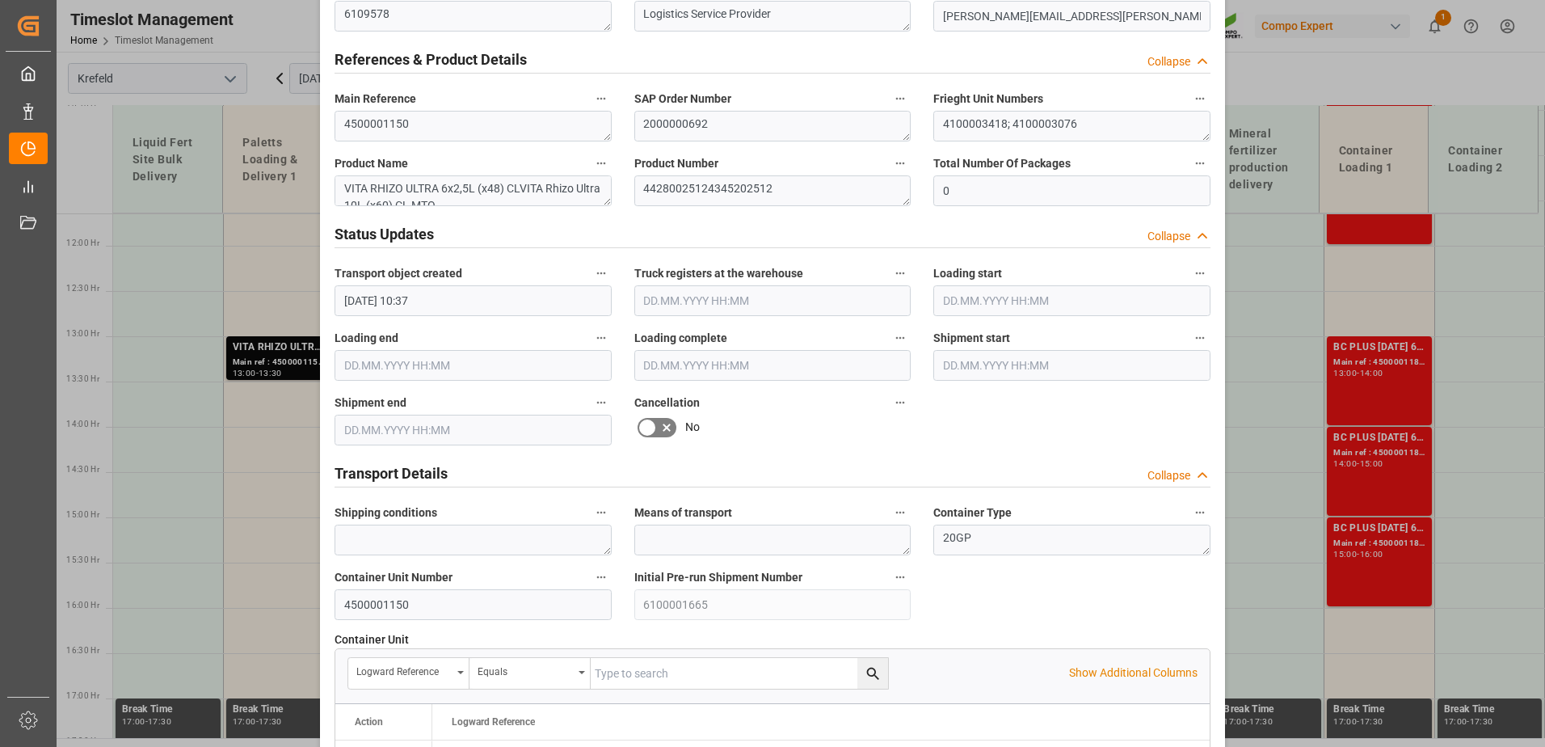
click at [659, 423] on icon at bounding box center [666, 427] width 19 height 19
click at [0, 0] on input "checkbox" at bounding box center [0, 0] width 0 height 0
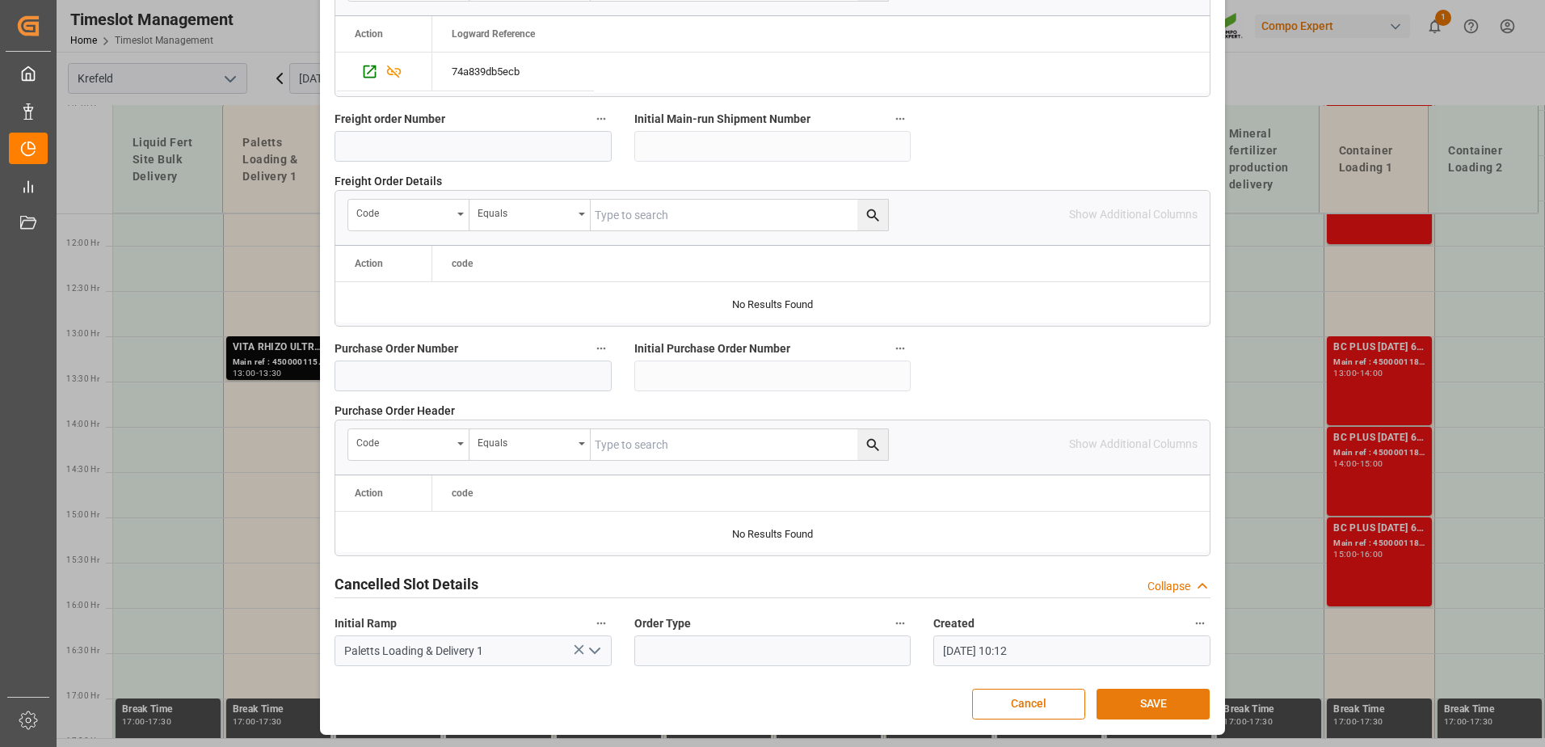
click at [1155, 710] on button "SAVE" at bounding box center [1152, 703] width 113 height 31
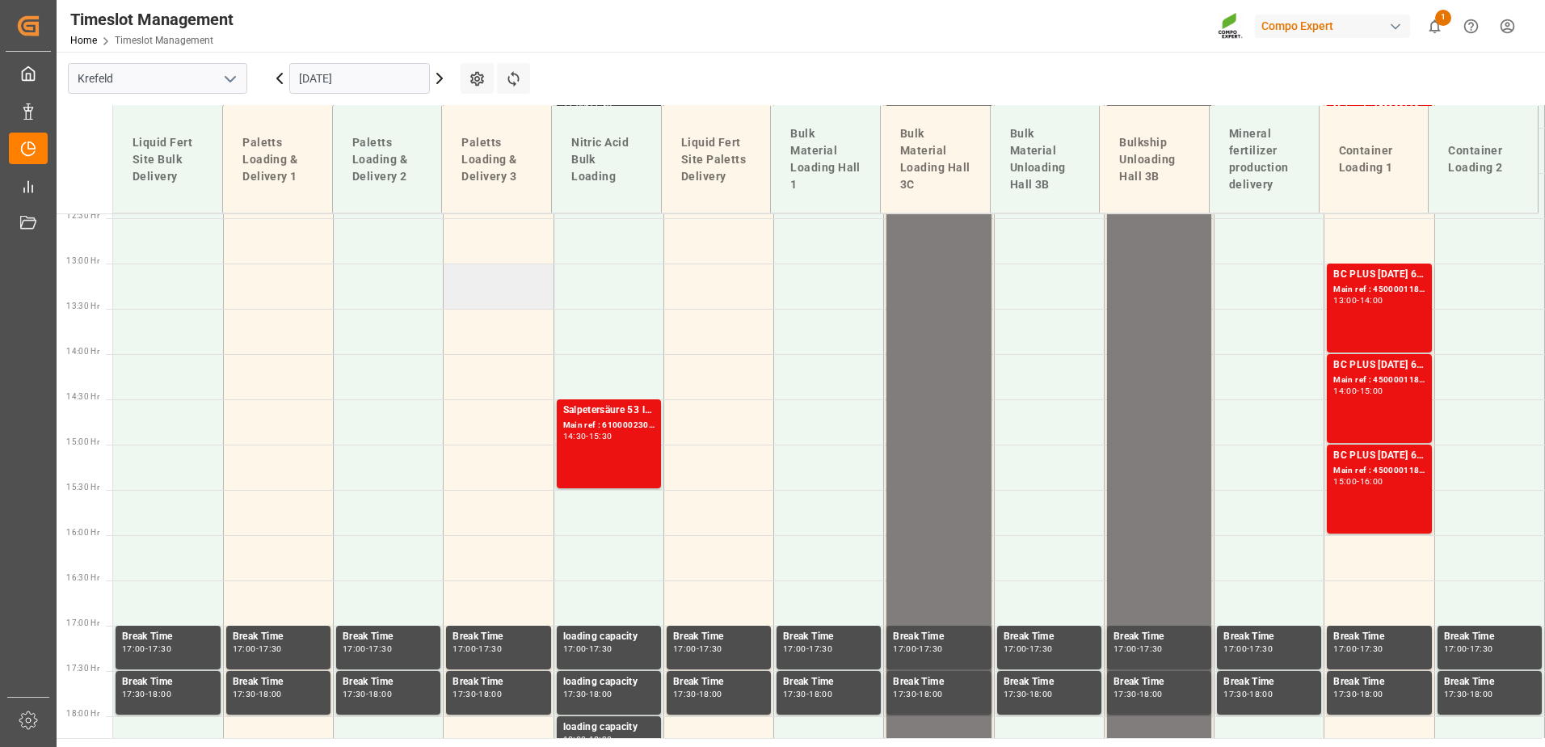
scroll to position [803, 0]
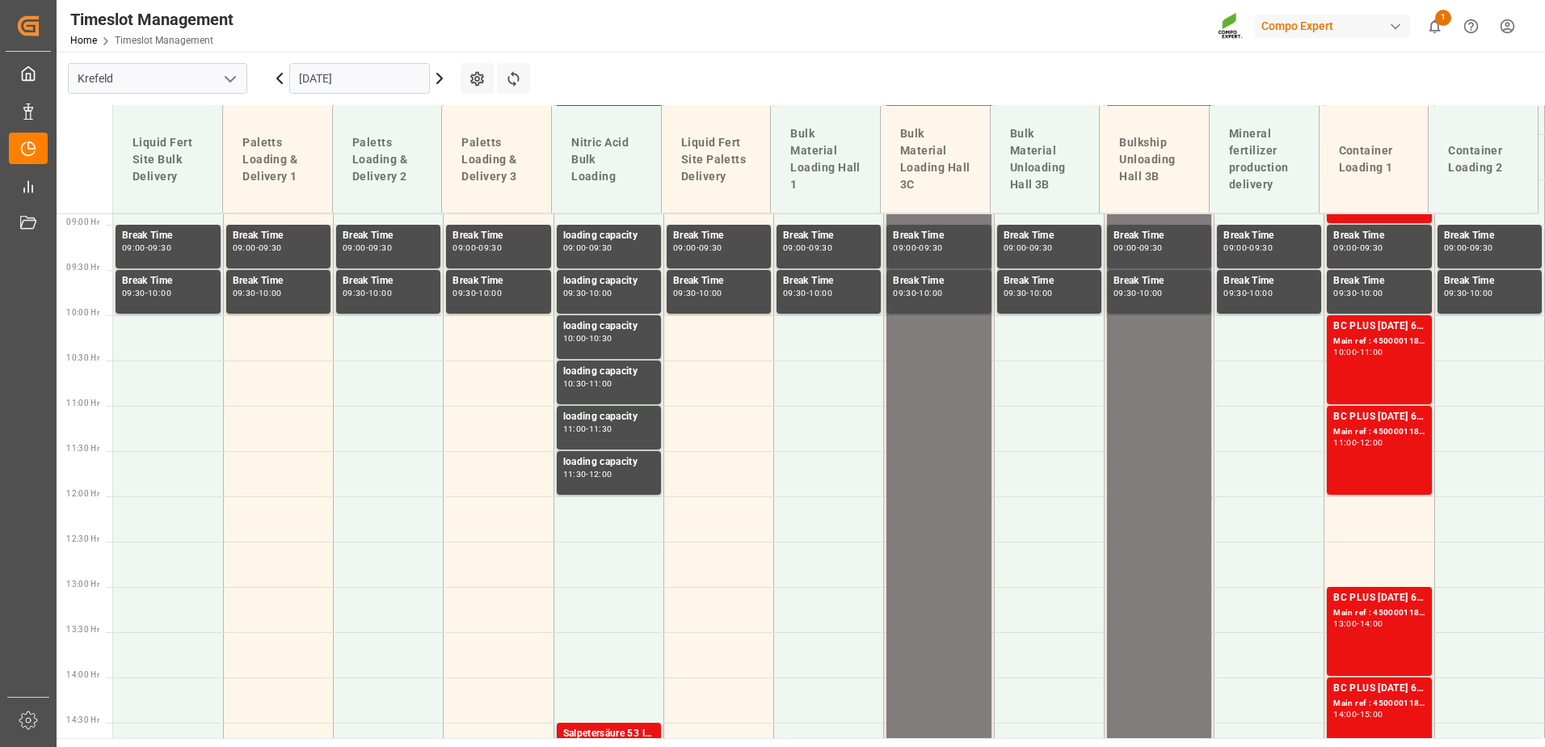
click at [332, 83] on input "[DATE]" at bounding box center [359, 78] width 141 height 31
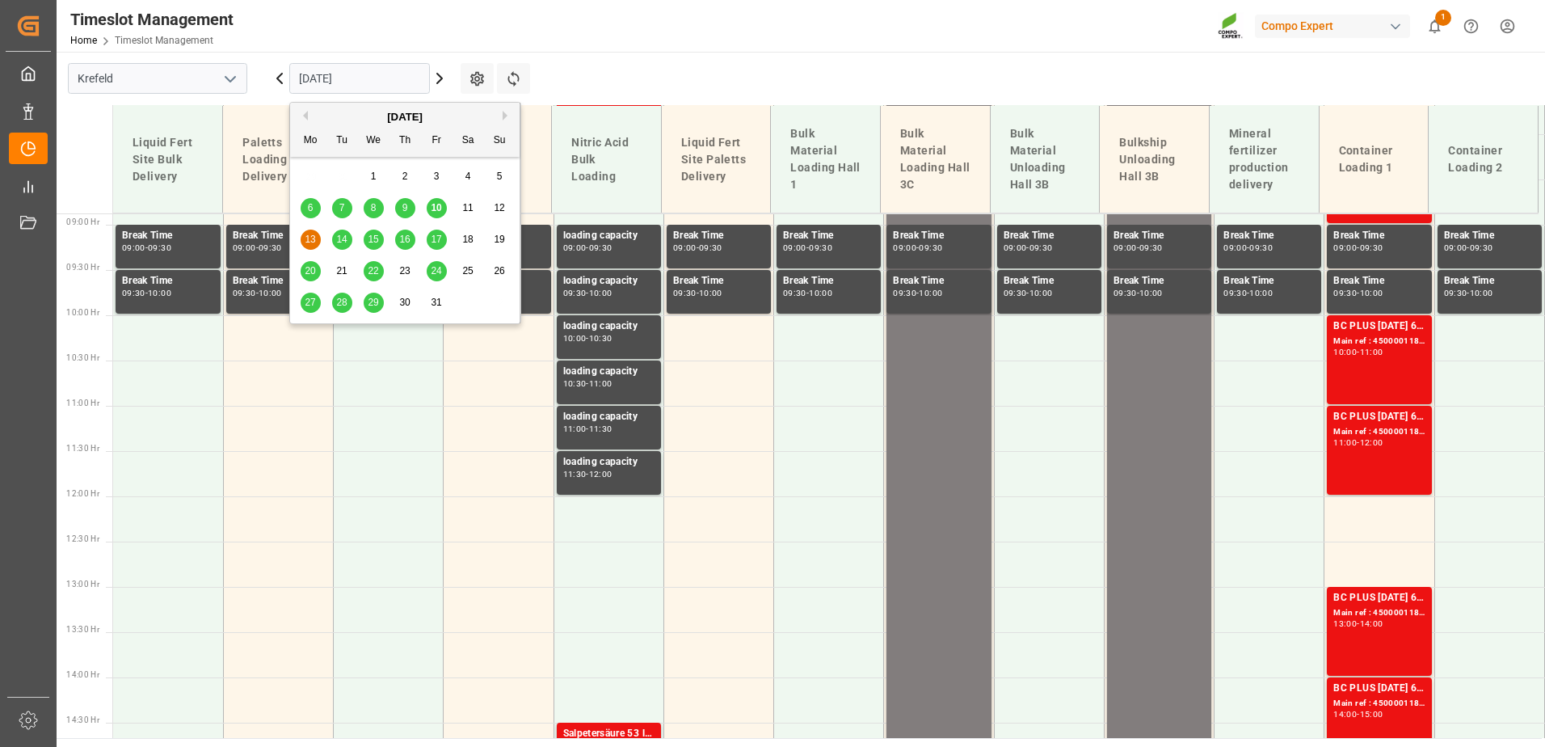
click at [437, 211] on span "10" at bounding box center [436, 207] width 11 height 11
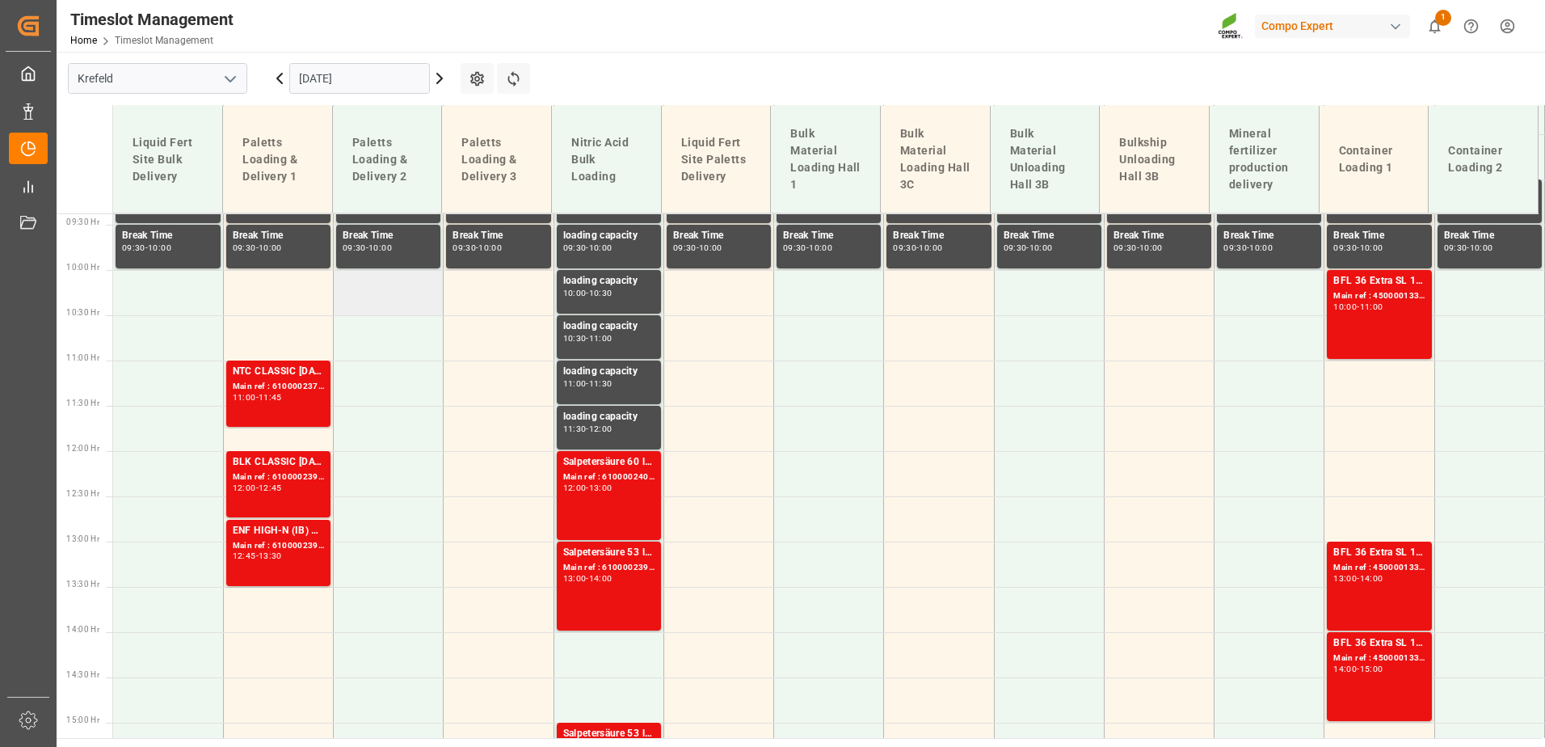
scroll to position [774, 0]
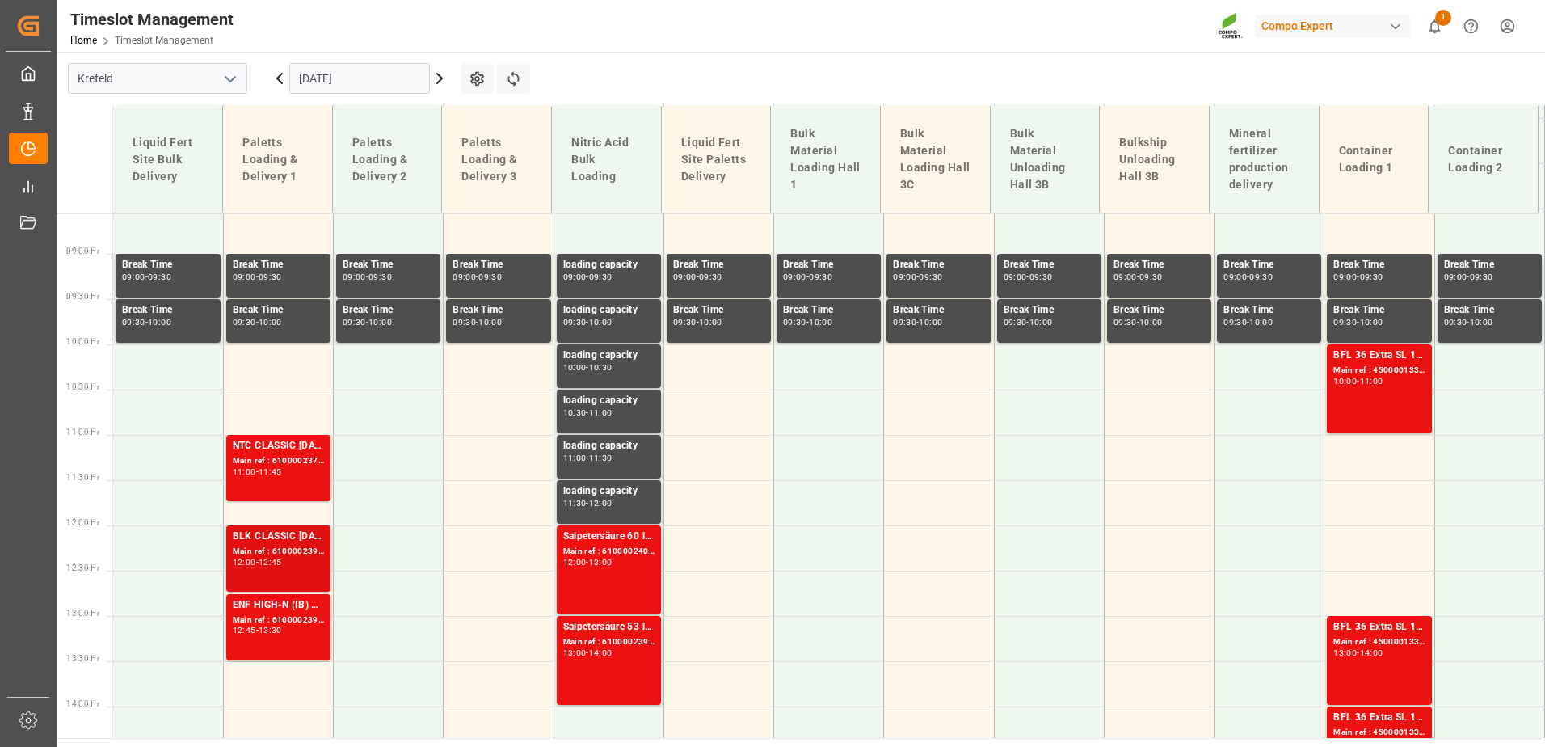
click at [275, 554] on div "Main ref : 6100002392, 2000001996" at bounding box center [278, 552] width 91 height 14
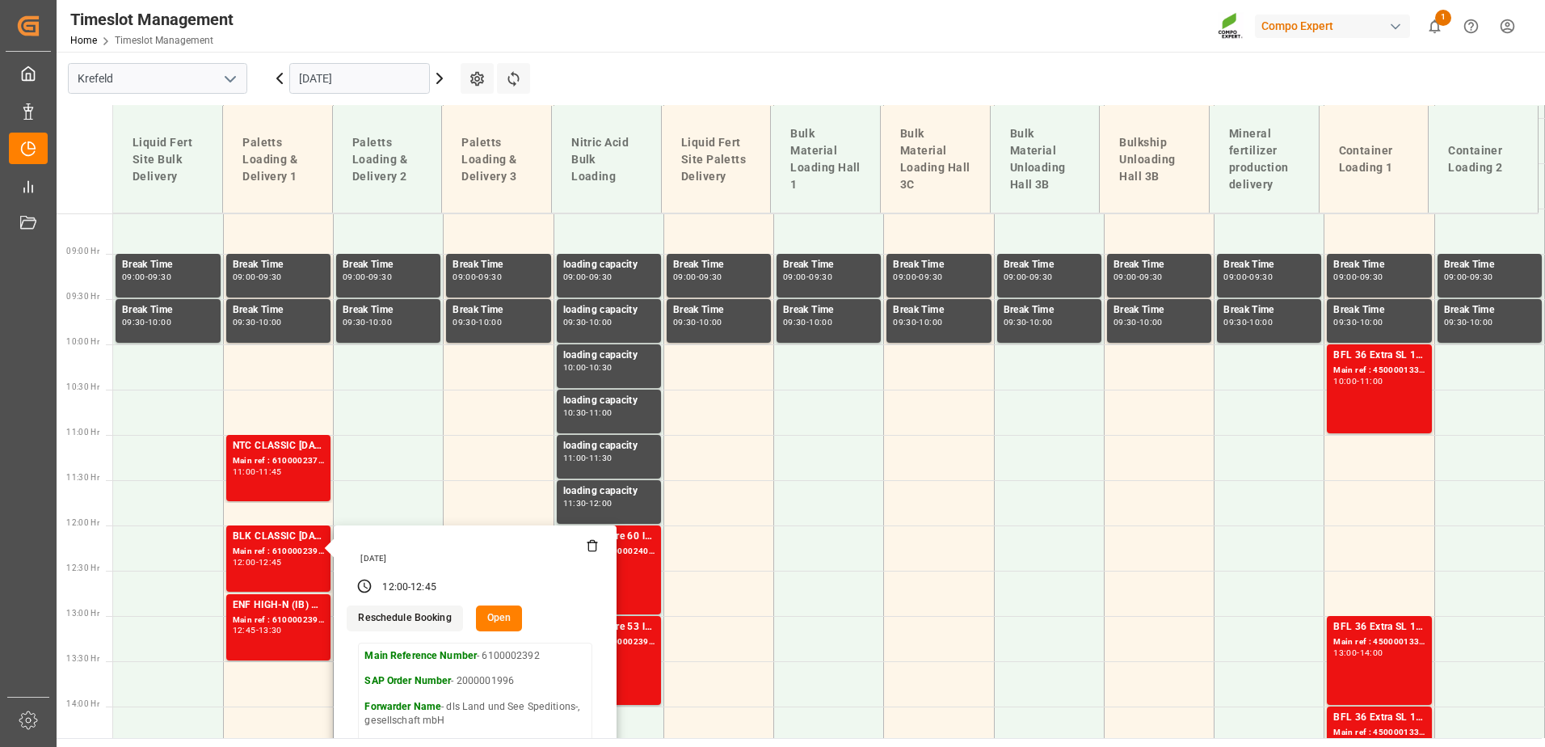
click at [313, 63] on input "[DATE]" at bounding box center [359, 78] width 141 height 31
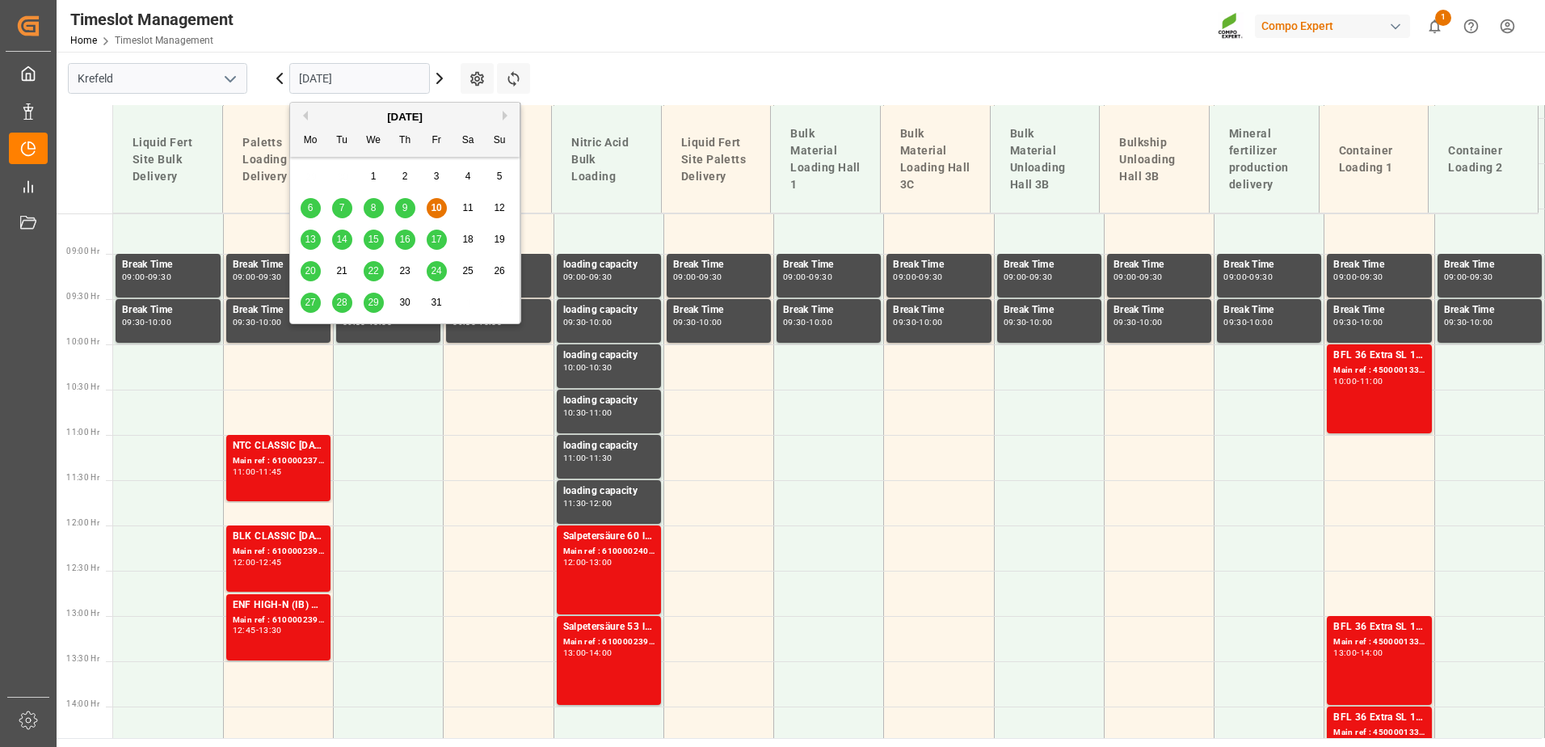
click at [307, 244] on span "13" at bounding box center [310, 239] width 11 height 11
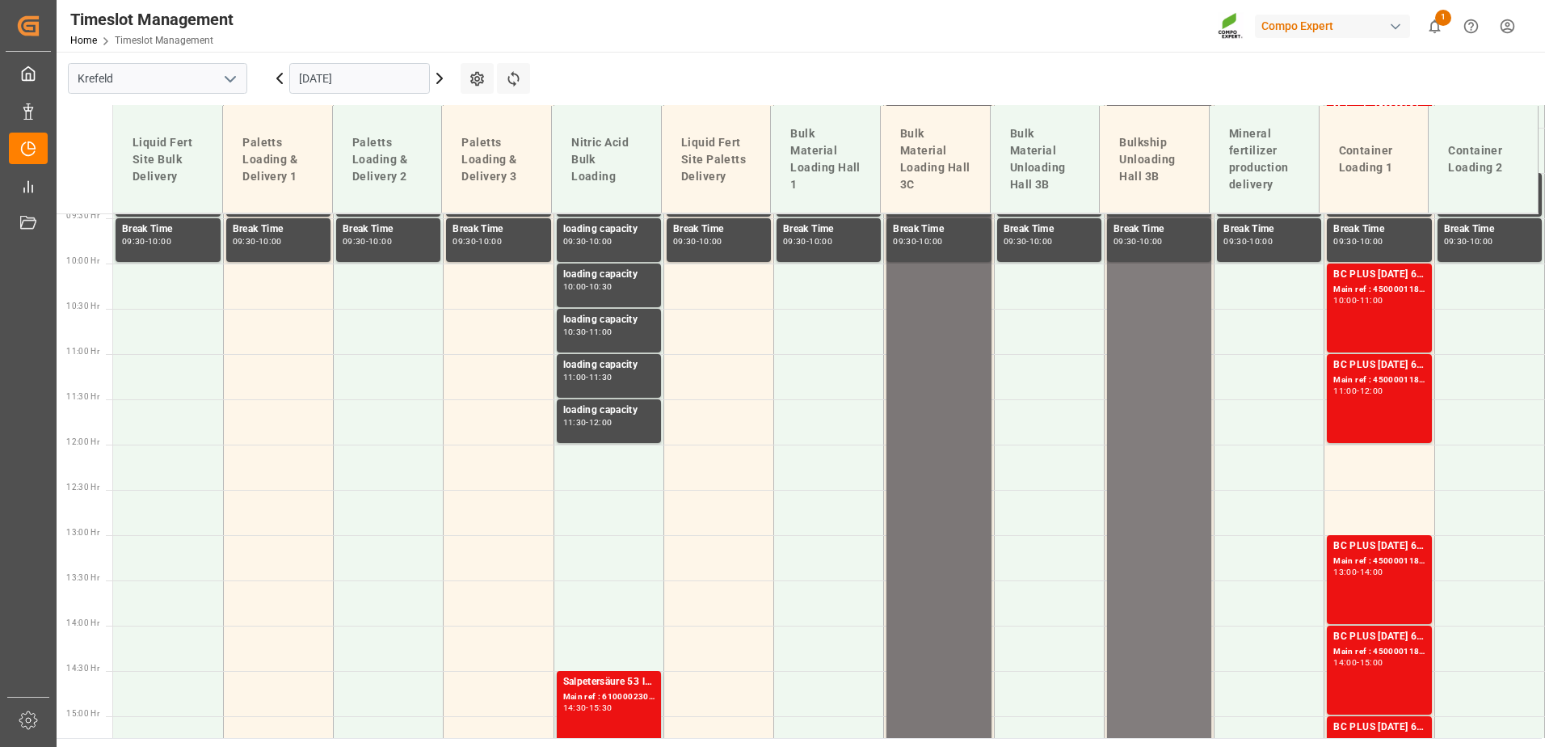
scroll to position [370, 0]
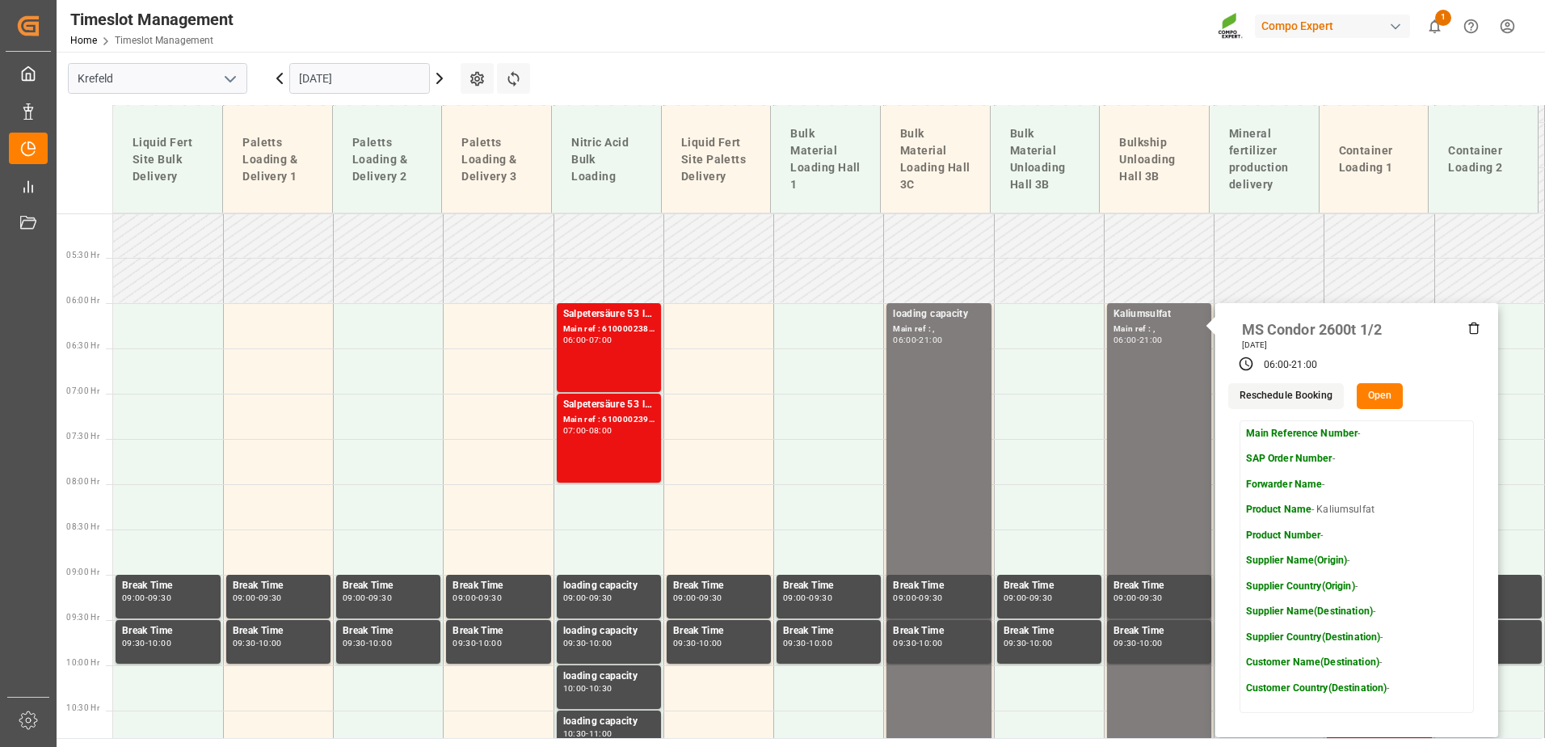
scroll to position [451, 0]
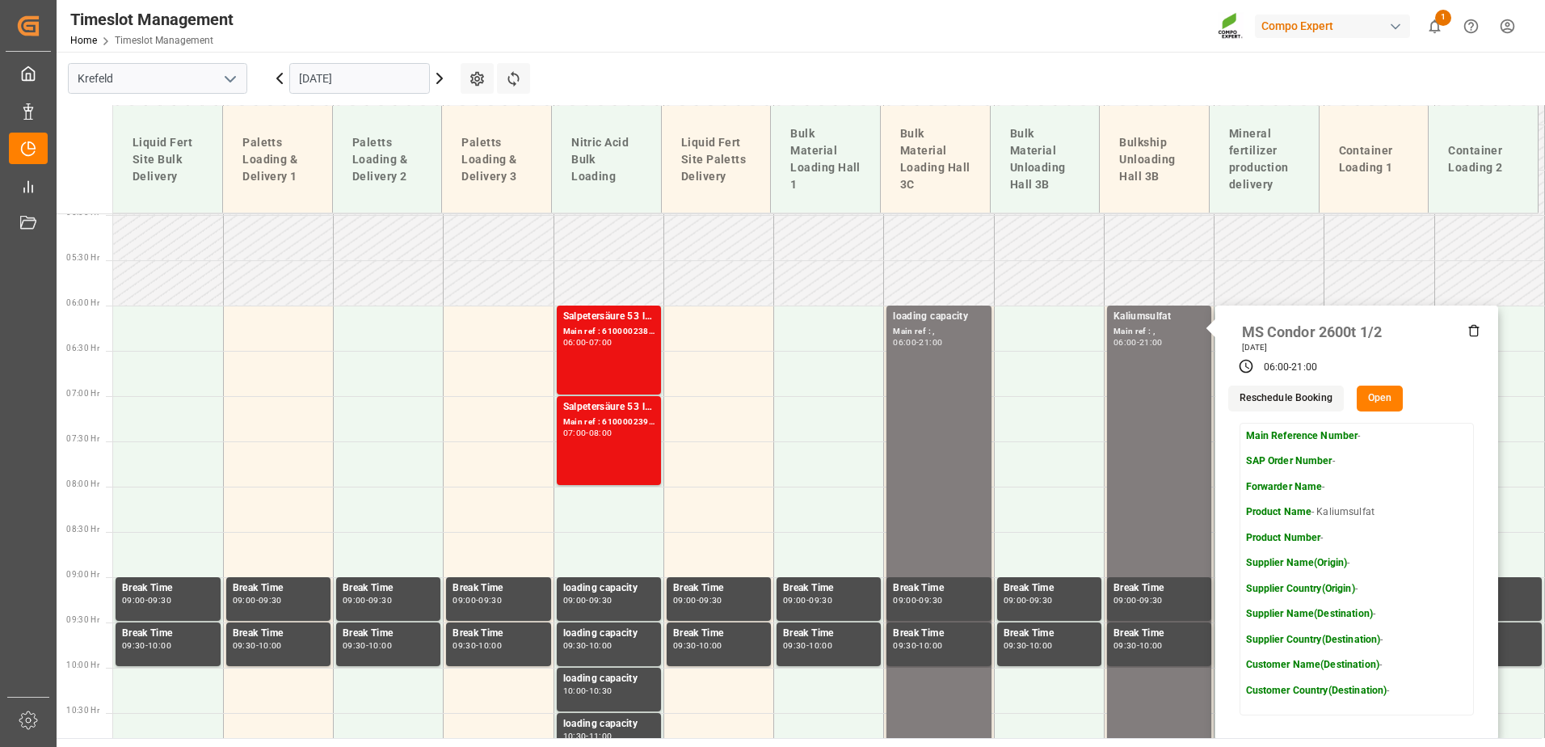
click at [440, 73] on icon at bounding box center [439, 78] width 19 height 19
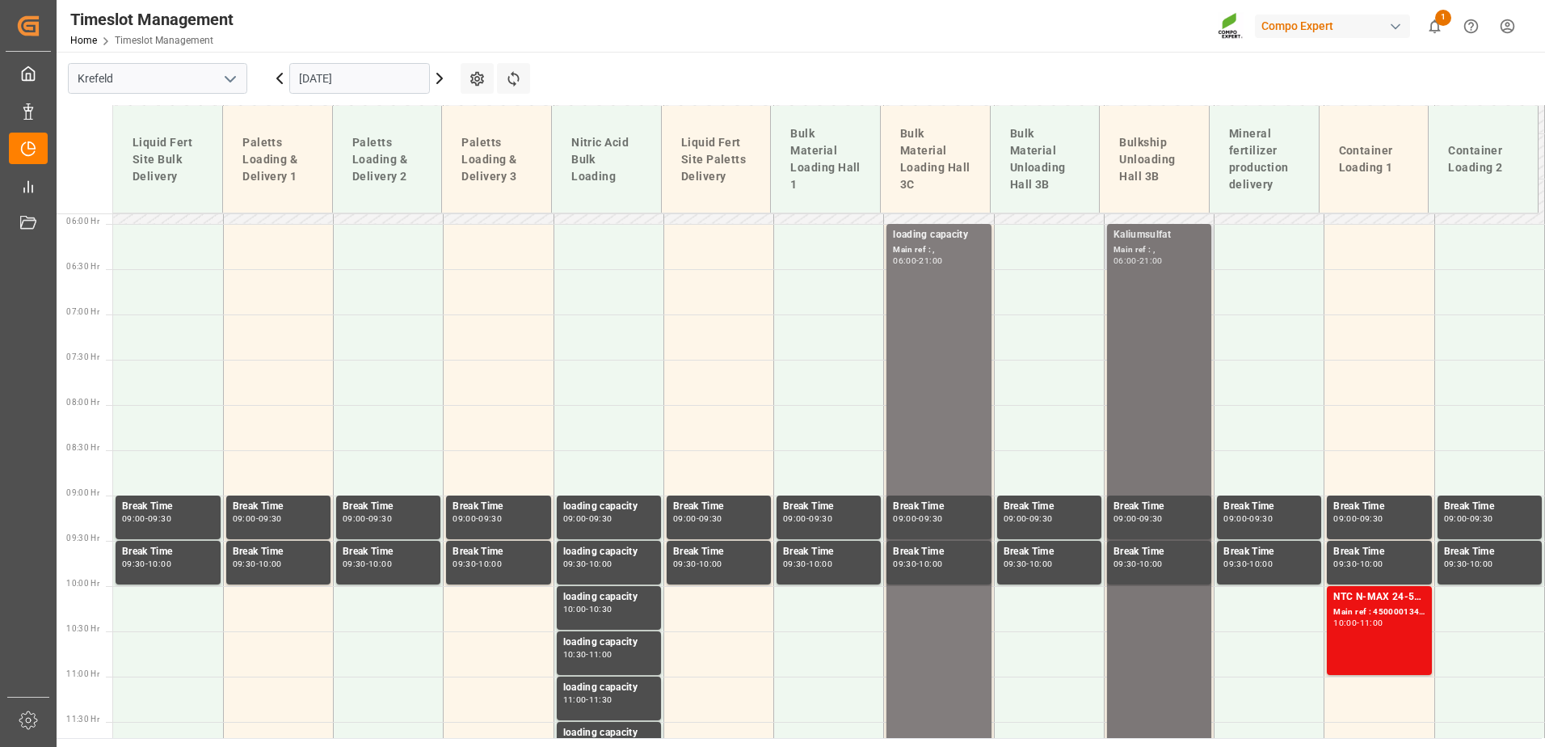
scroll to position [370, 0]
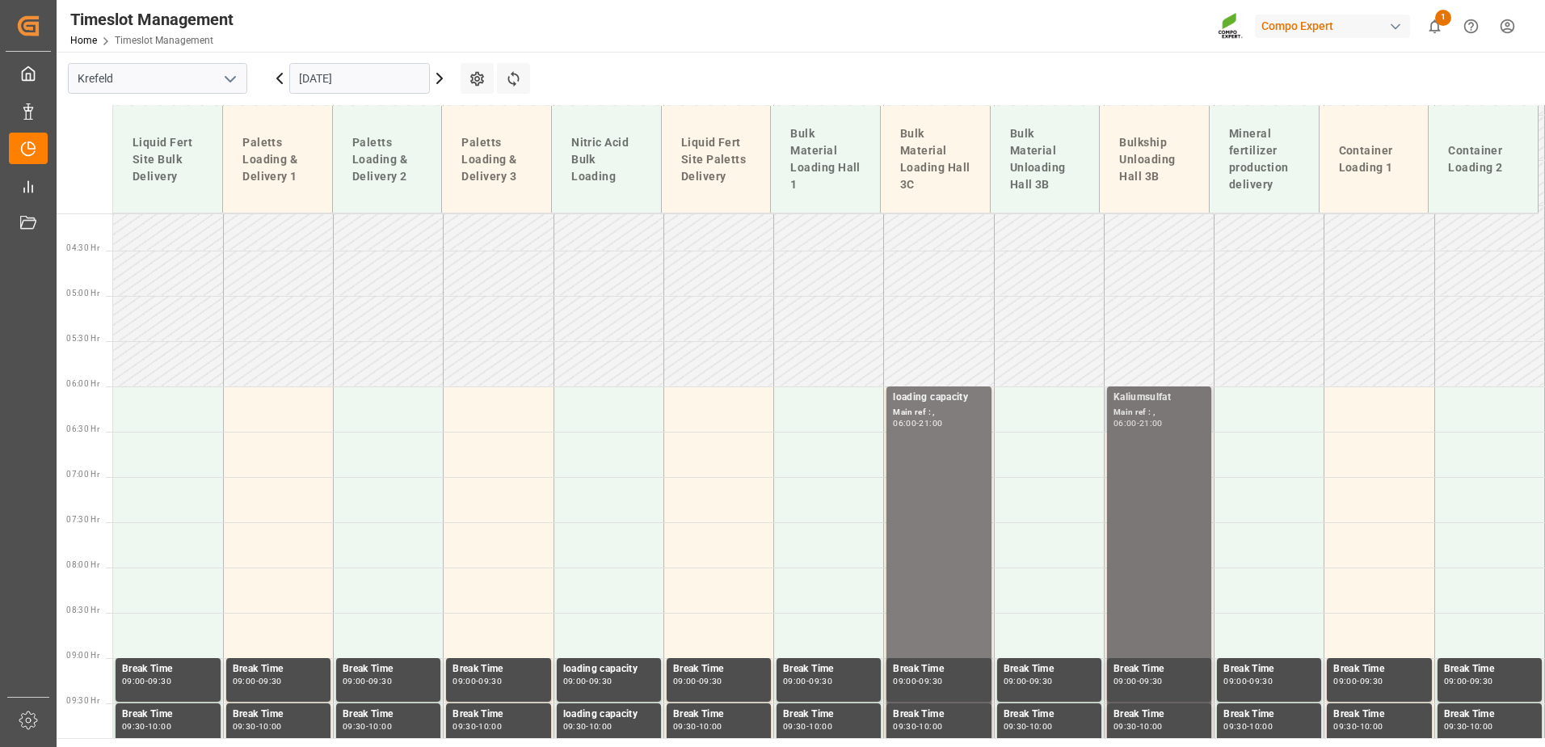
click at [311, 64] on input "[DATE]" at bounding box center [359, 78] width 141 height 31
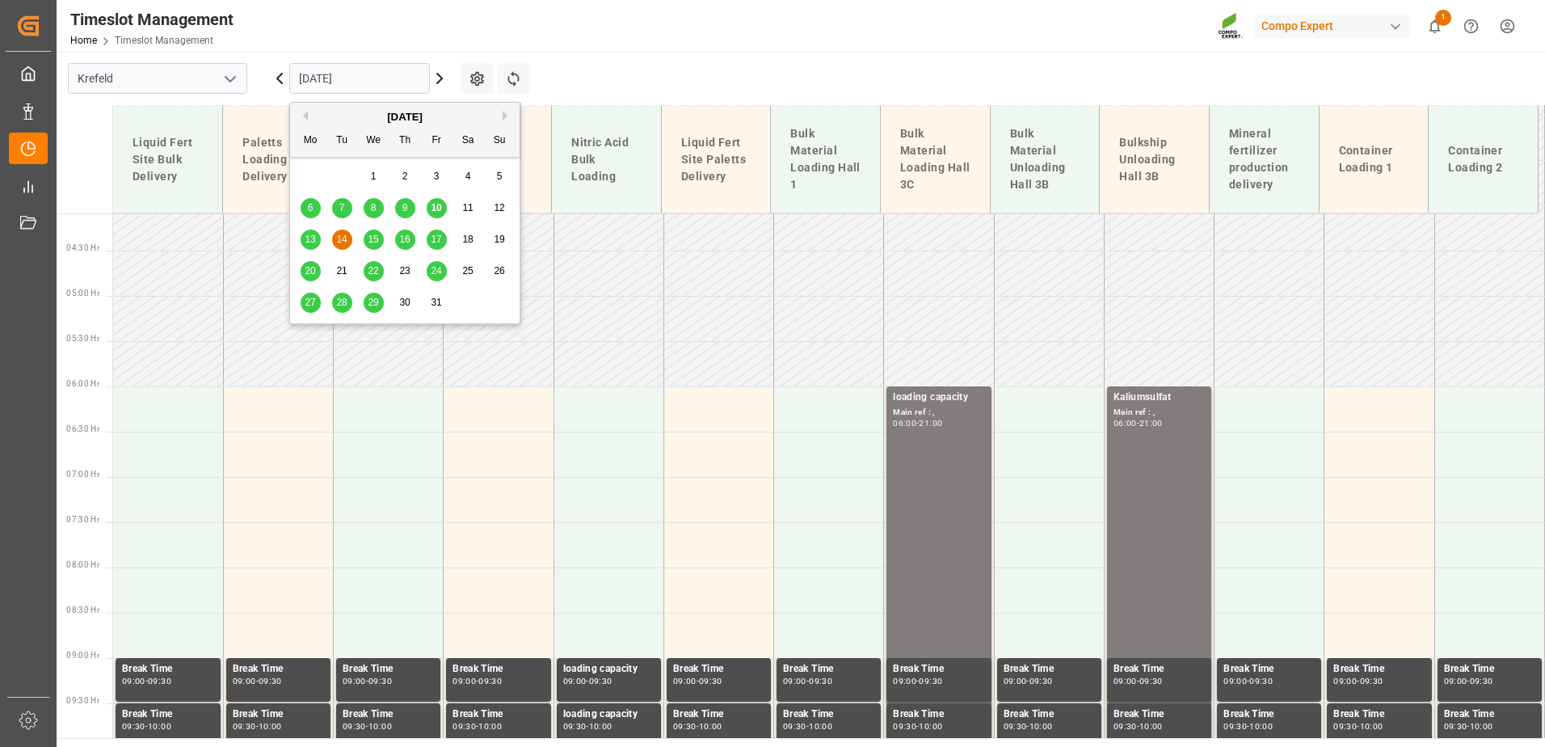
click at [373, 232] on div "15" at bounding box center [374, 239] width 20 height 19
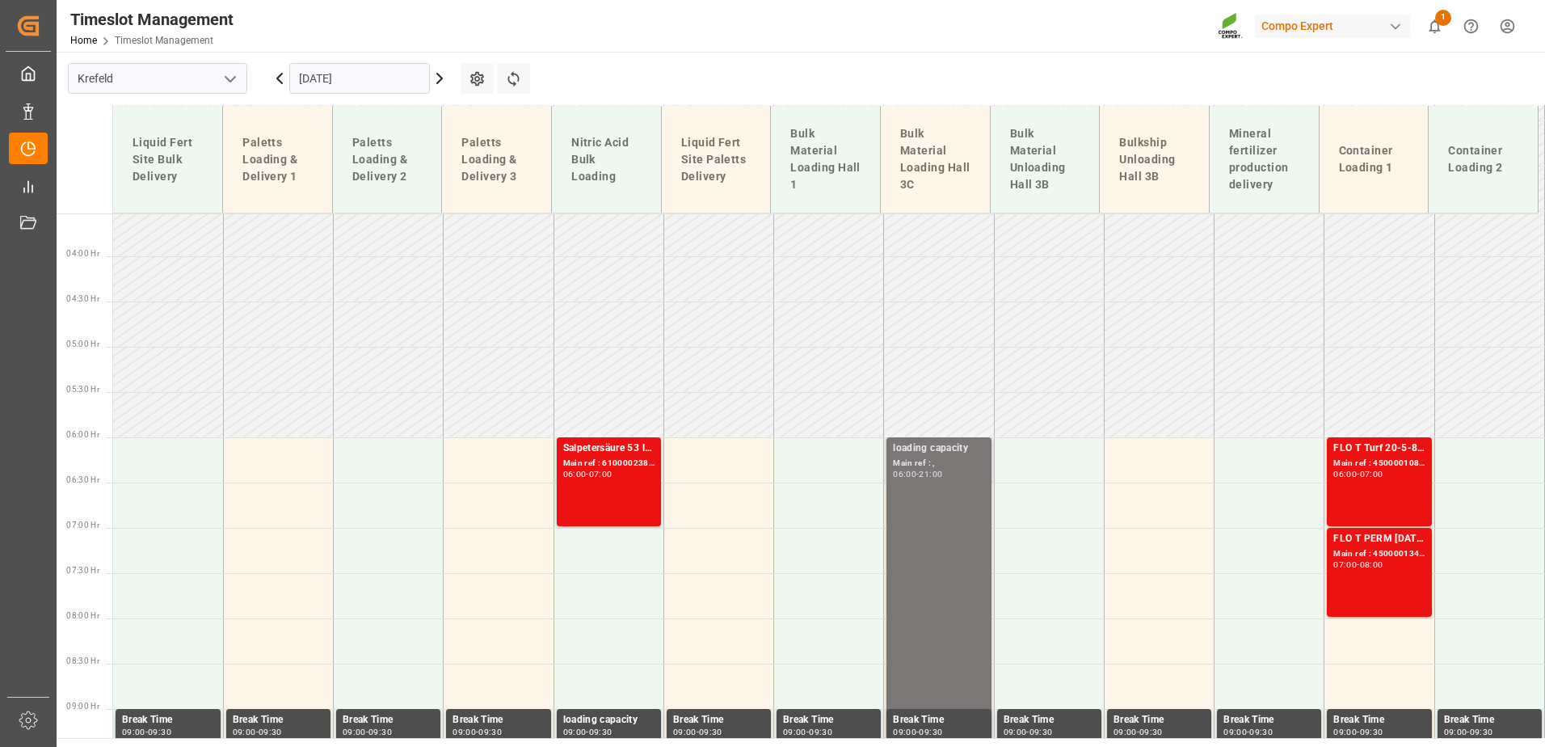
scroll to position [289, 0]
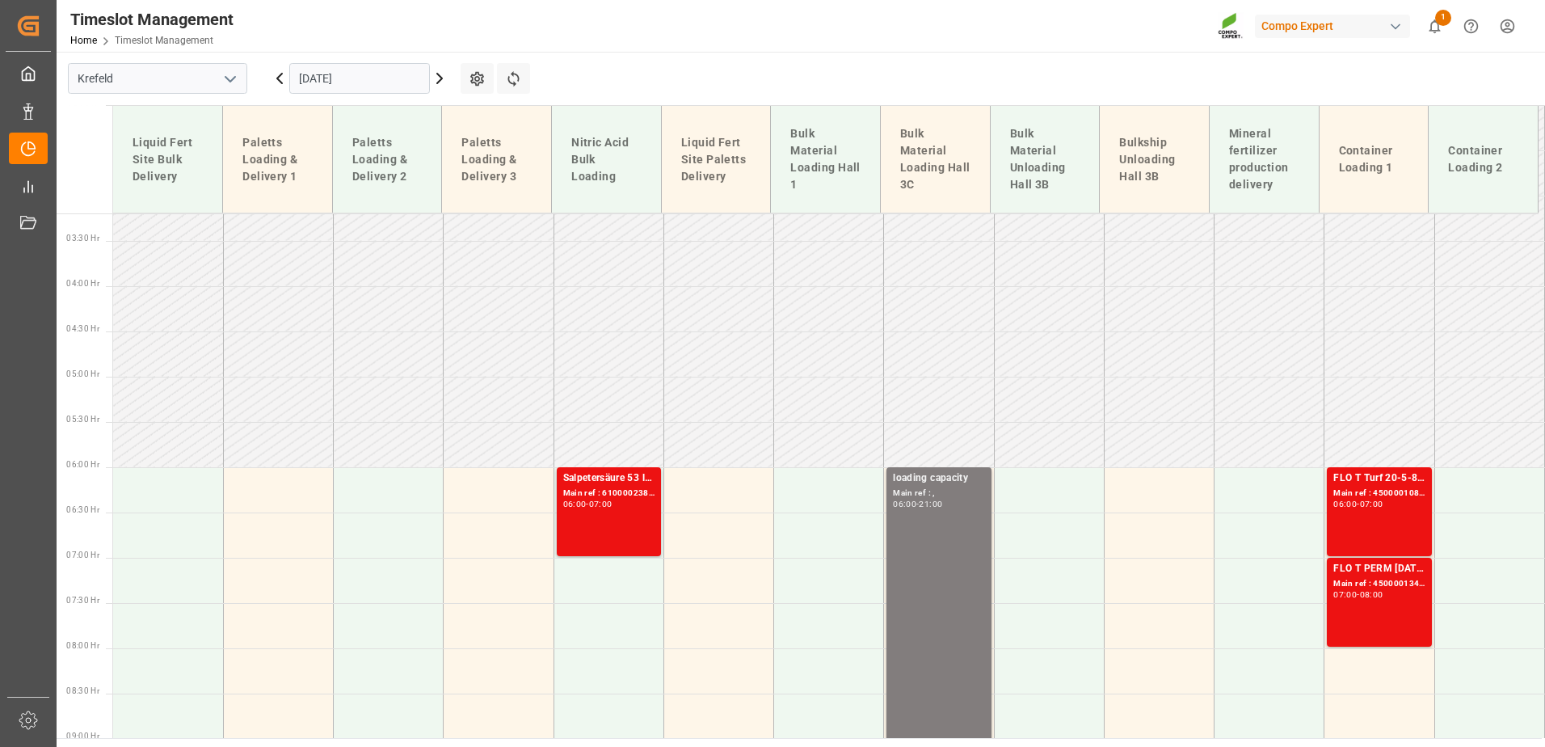
click at [398, 86] on input "[DATE]" at bounding box center [359, 78] width 141 height 31
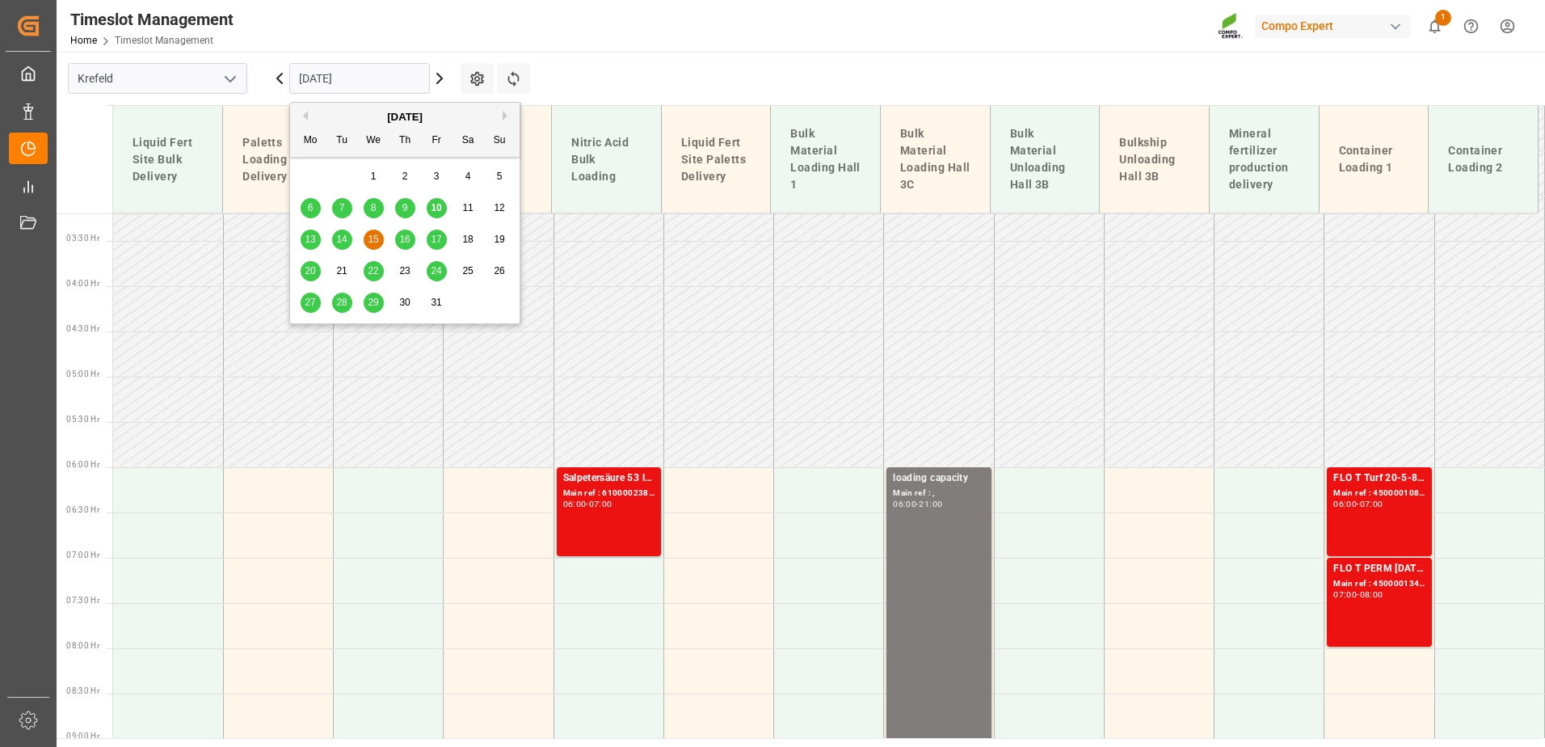
click at [346, 243] on span "14" at bounding box center [341, 239] width 11 height 11
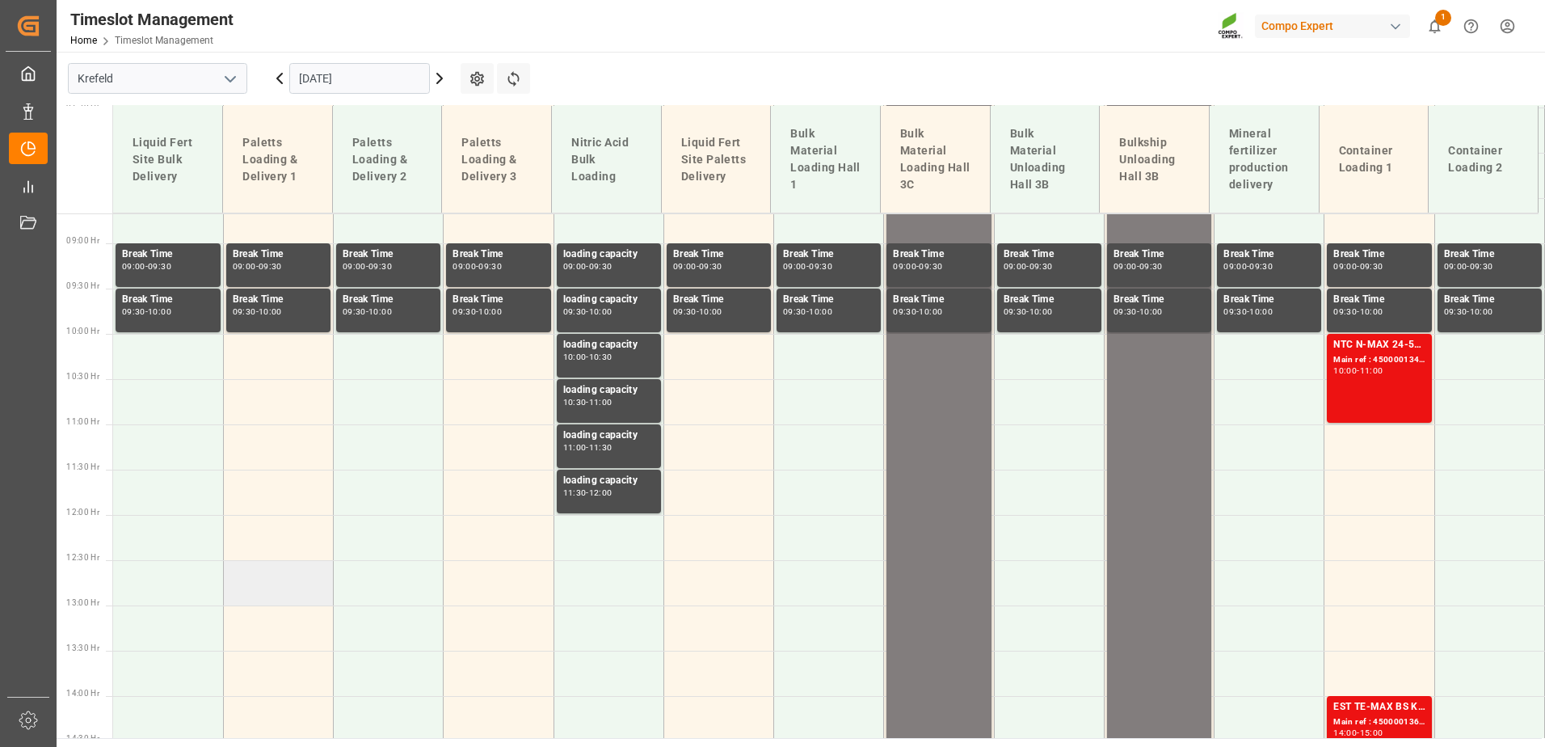
scroll to position [855, 0]
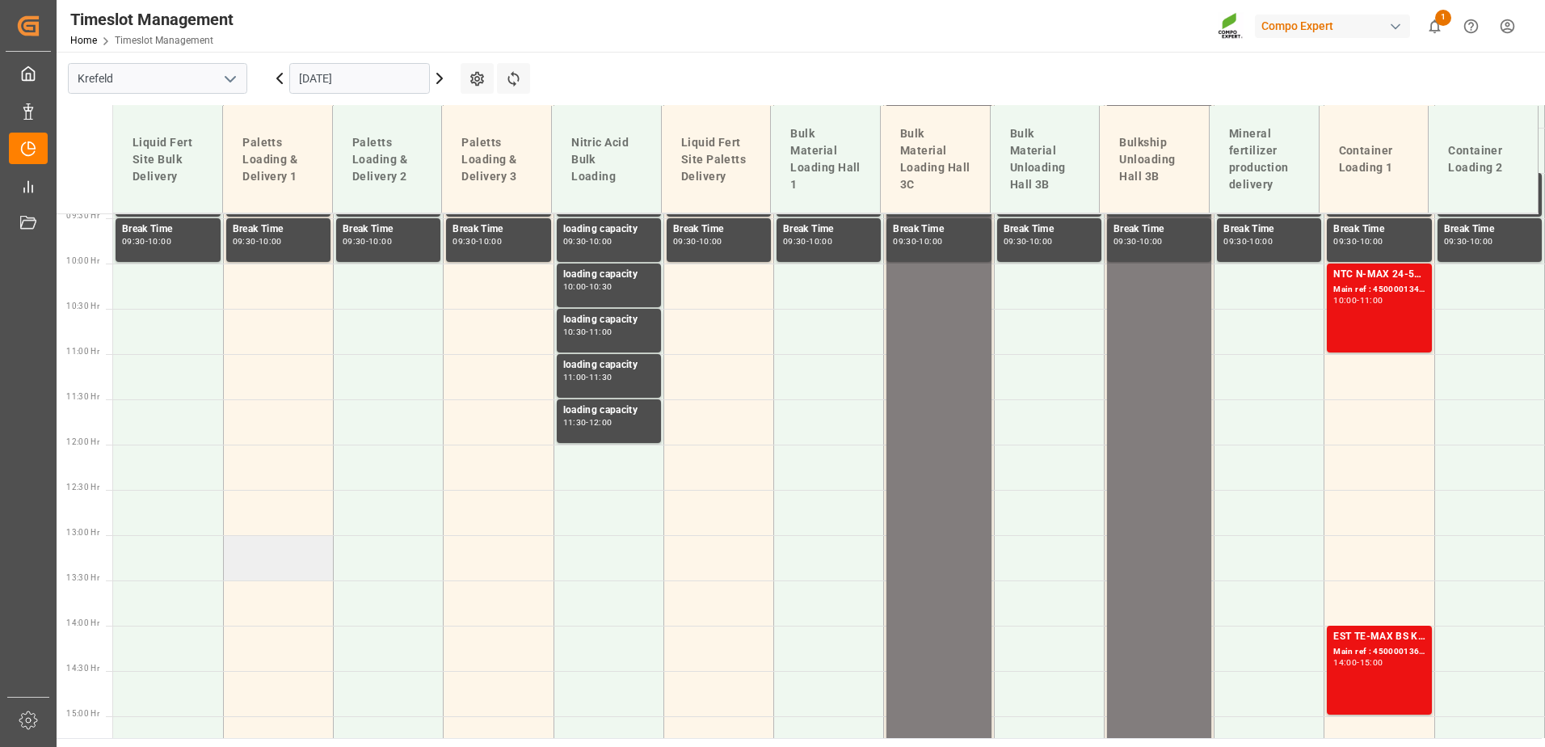
click at [271, 551] on td at bounding box center [278, 557] width 110 height 45
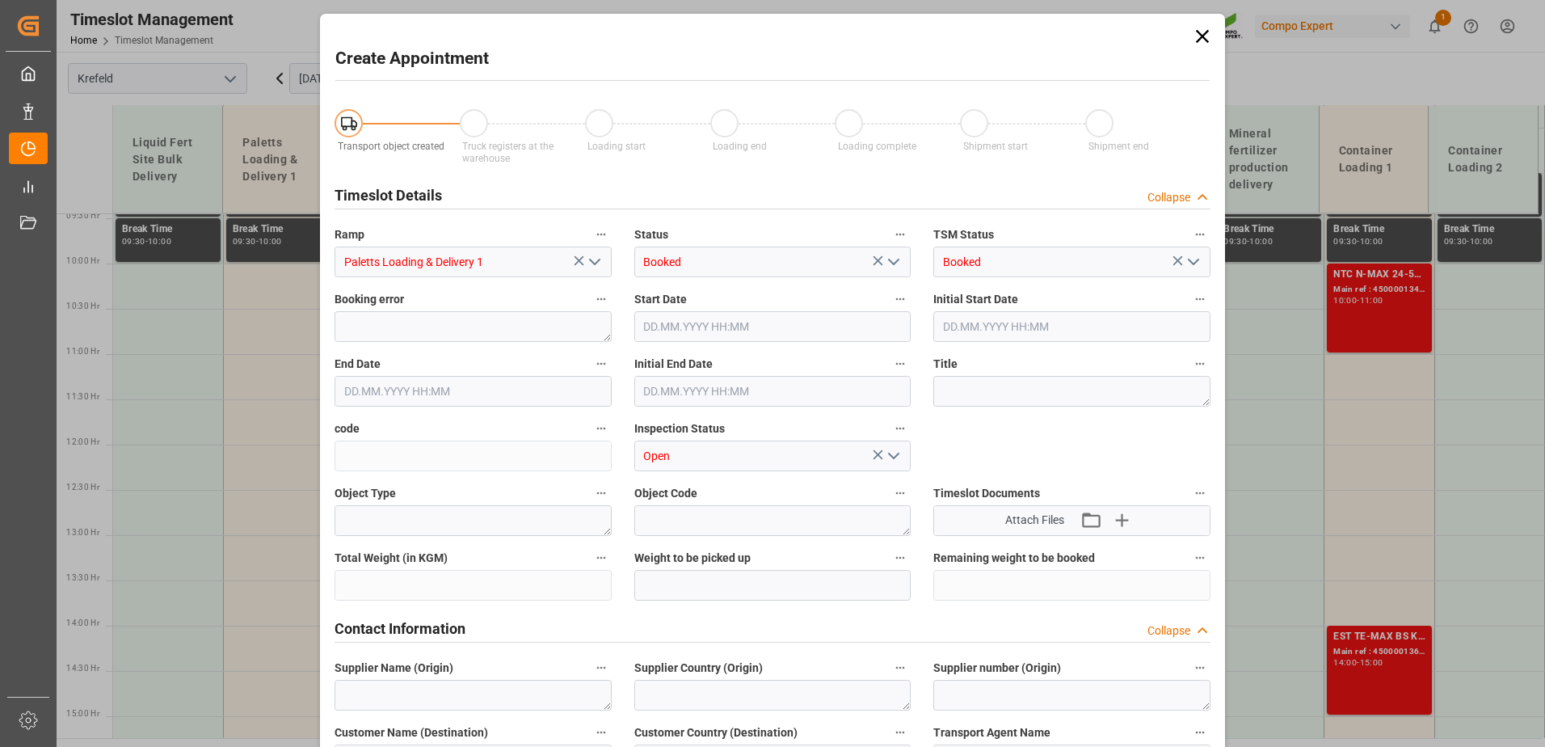
type input "[DATE] 13:00"
type input "[DATE] 13:30"
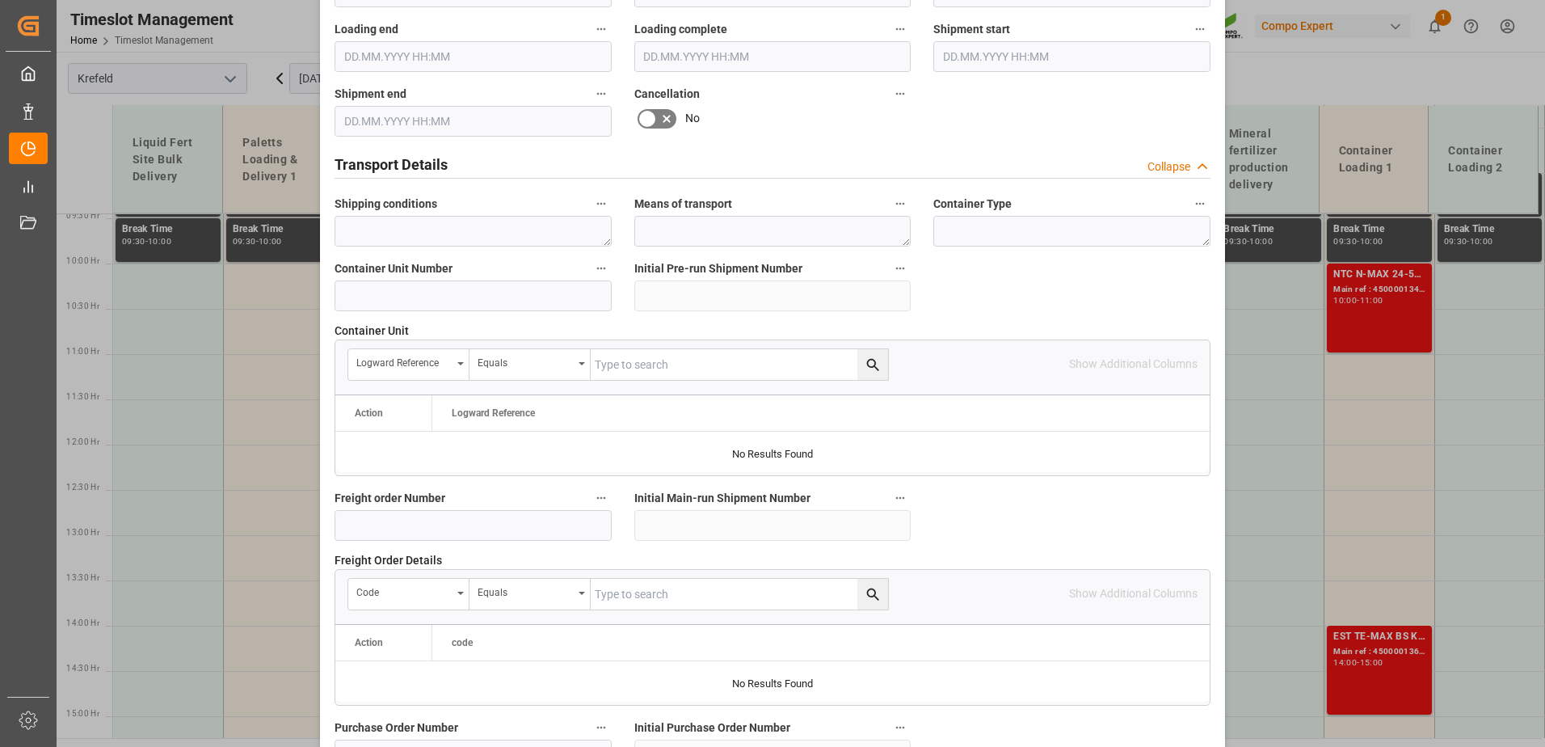
scroll to position [1212, 0]
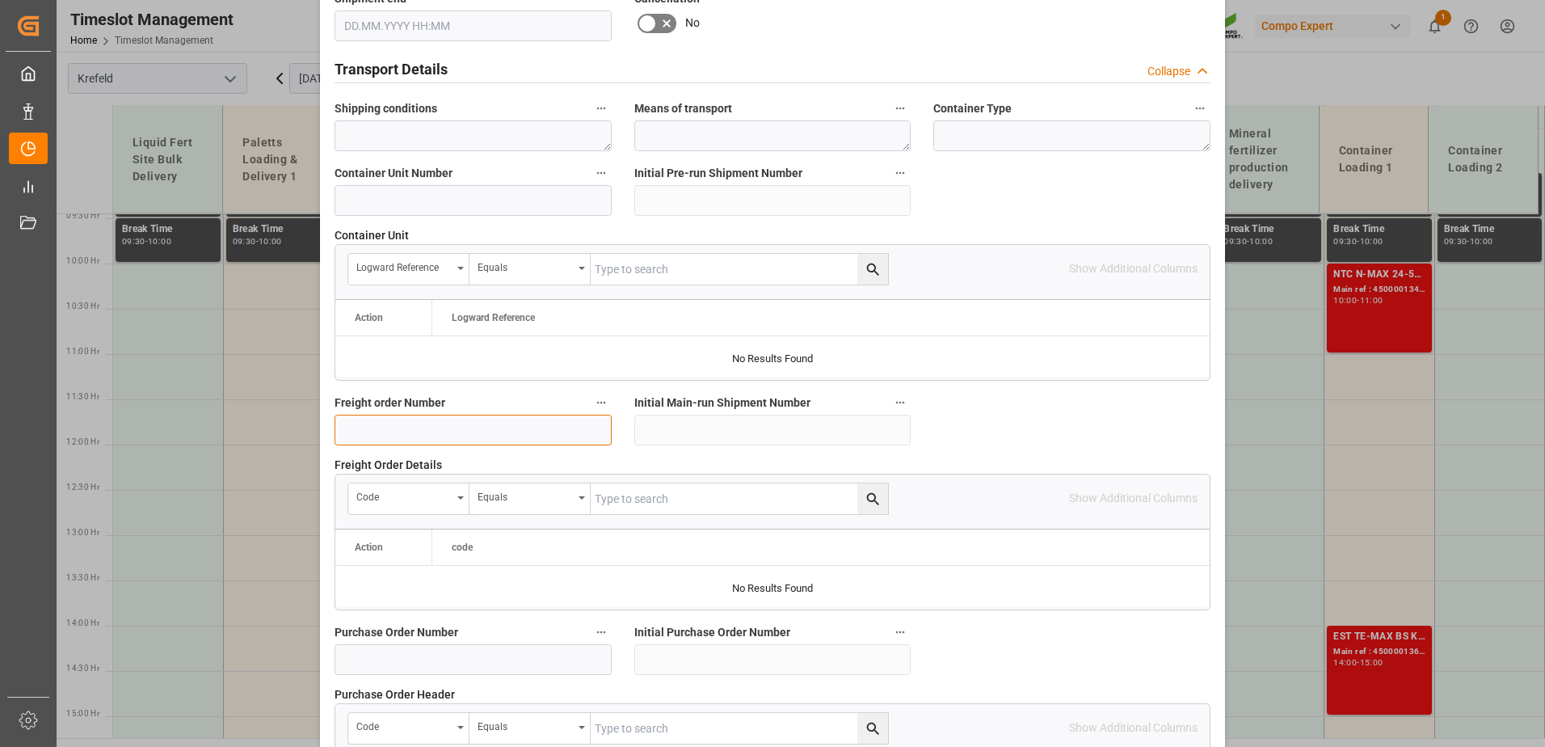
click at [459, 418] on input at bounding box center [473, 430] width 277 height 31
paste input "6100002429"
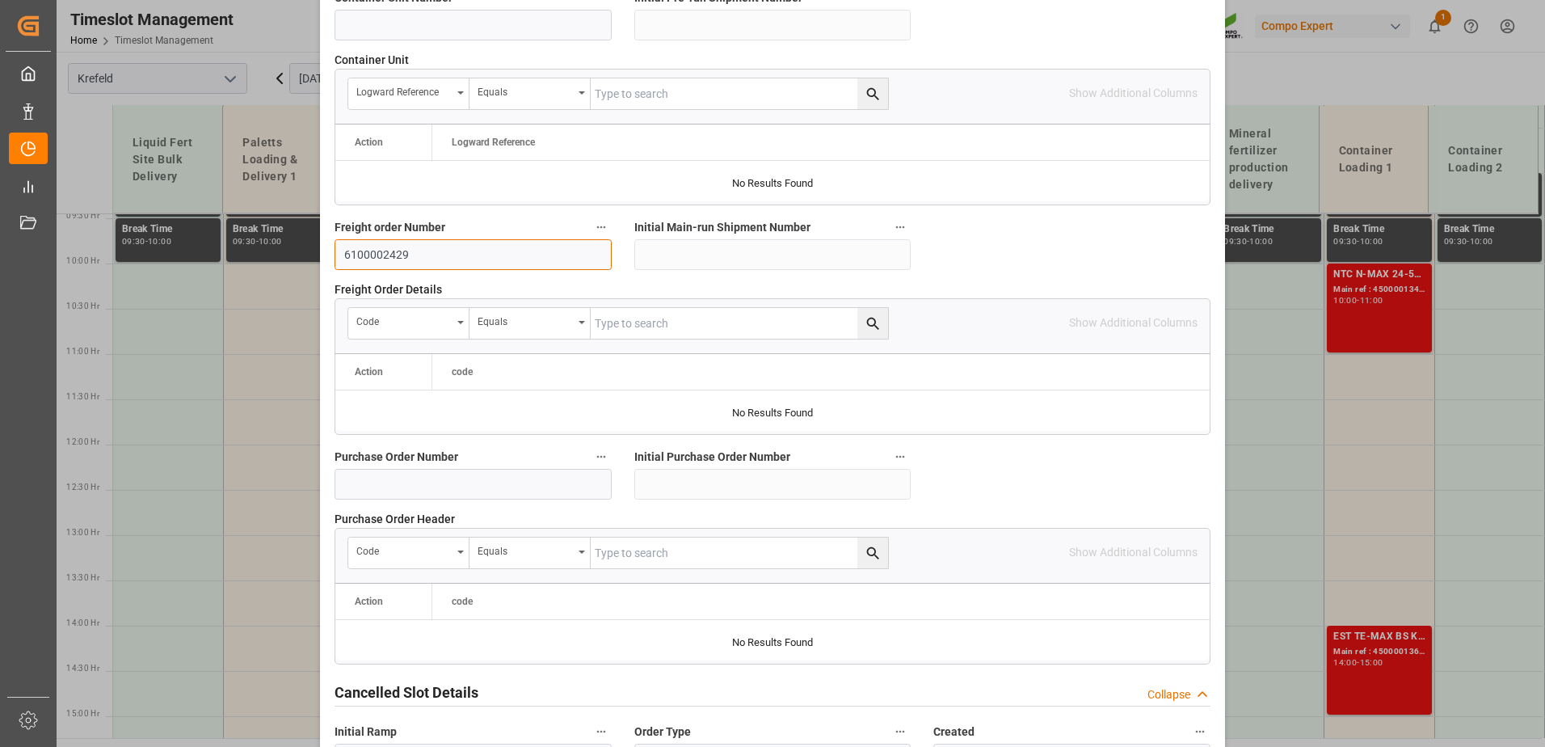
scroll to position [1496, 0]
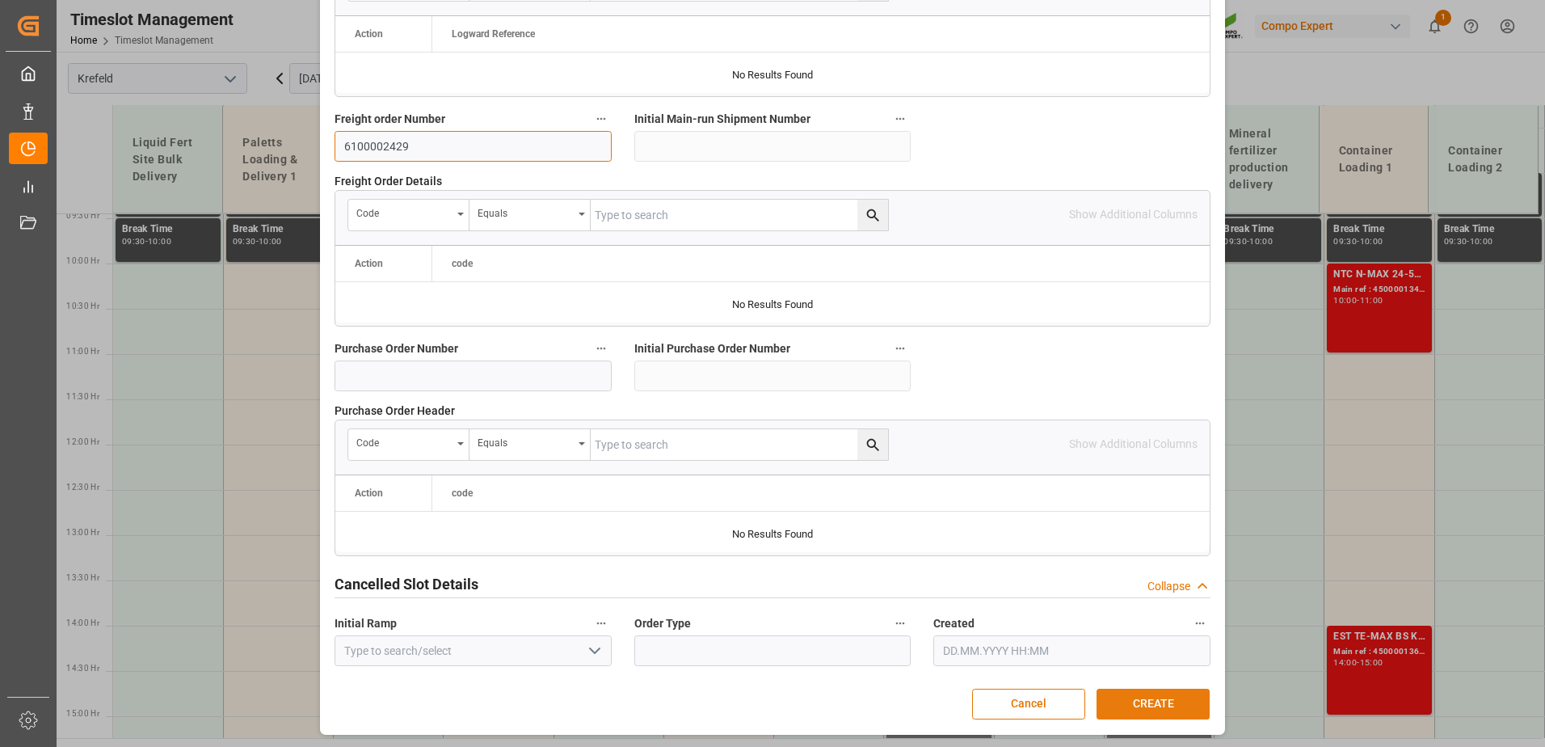
type input "6100002429"
click at [1153, 708] on button "CREATE" at bounding box center [1152, 703] width 113 height 31
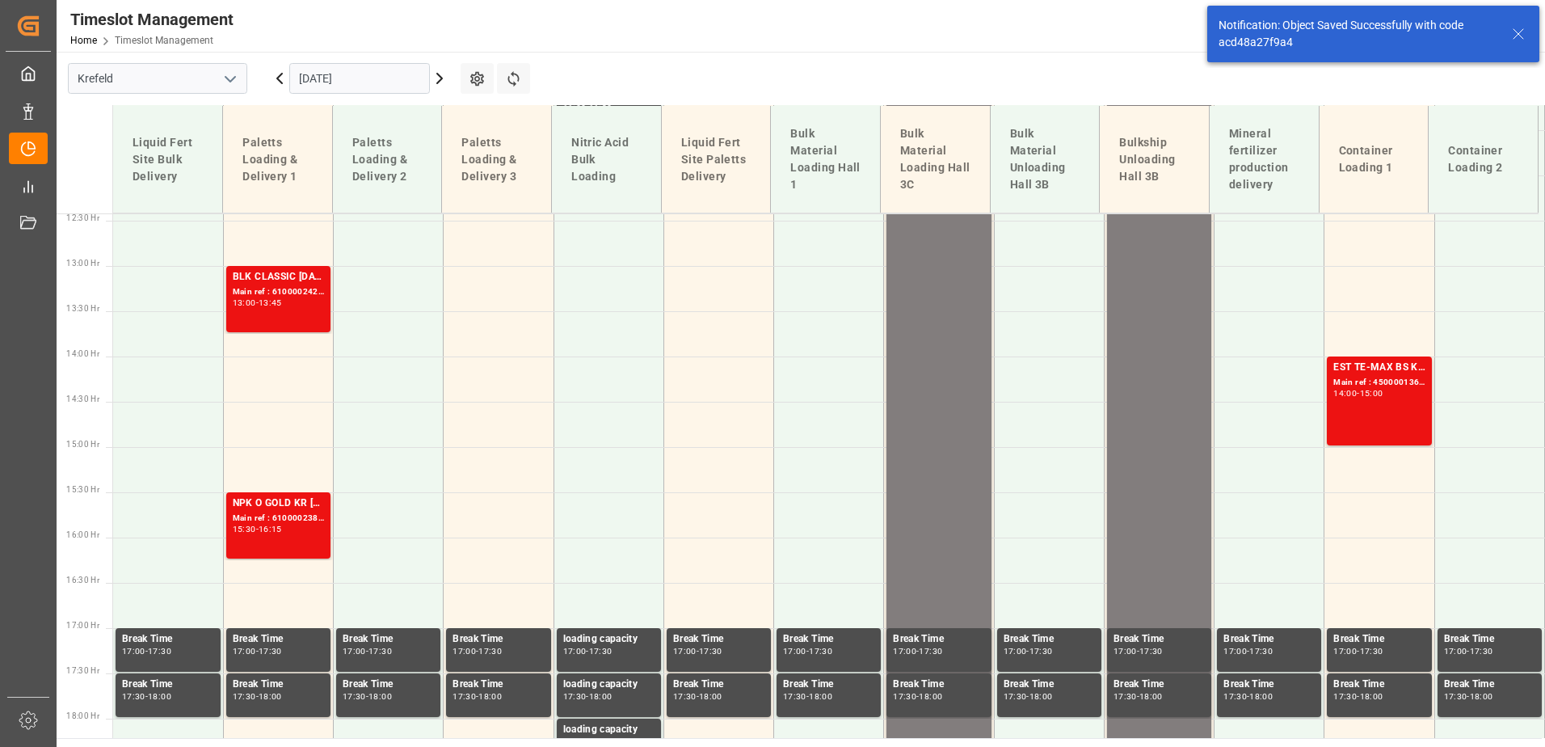
scroll to position [1126, 0]
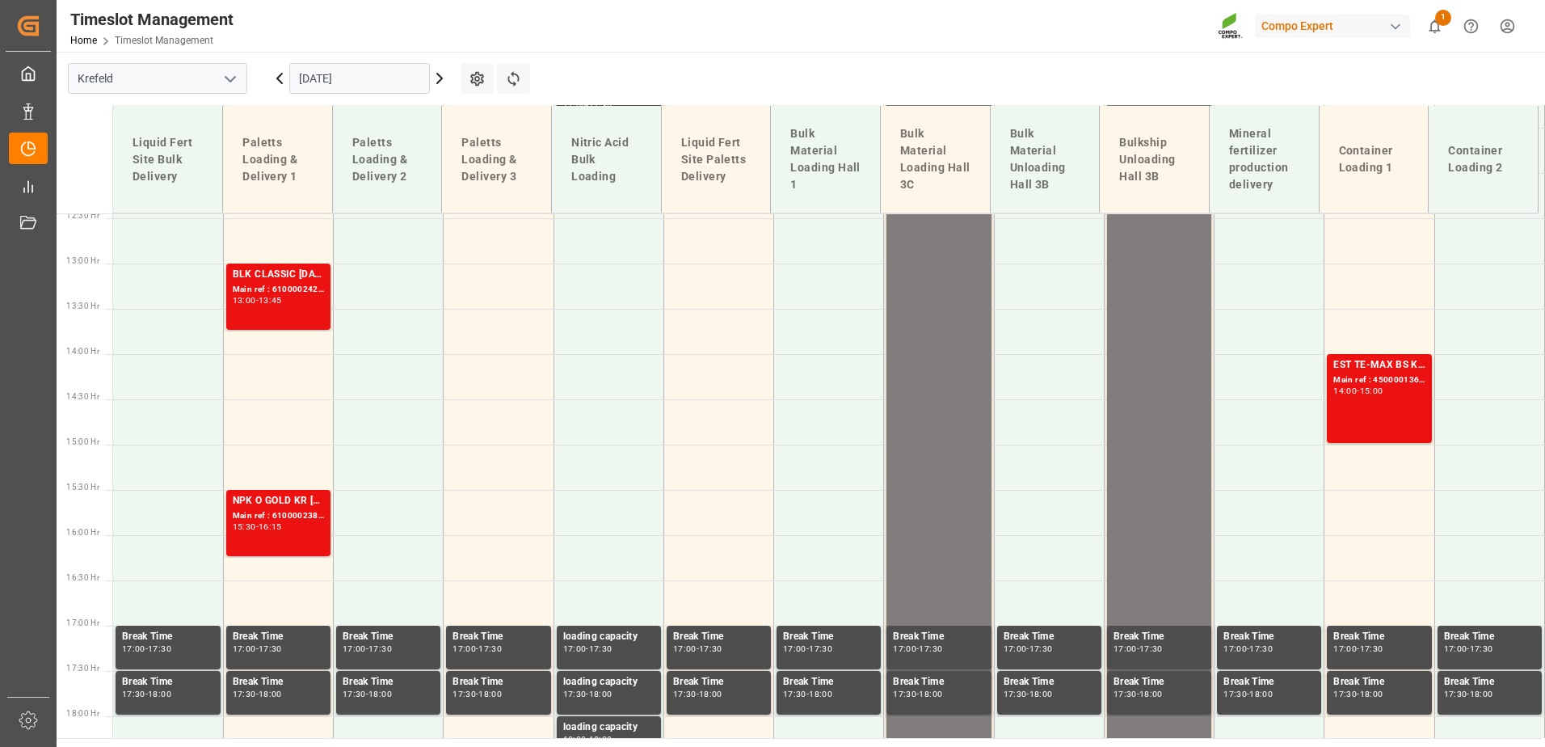
click at [389, 82] on input "[DATE]" at bounding box center [359, 78] width 141 height 31
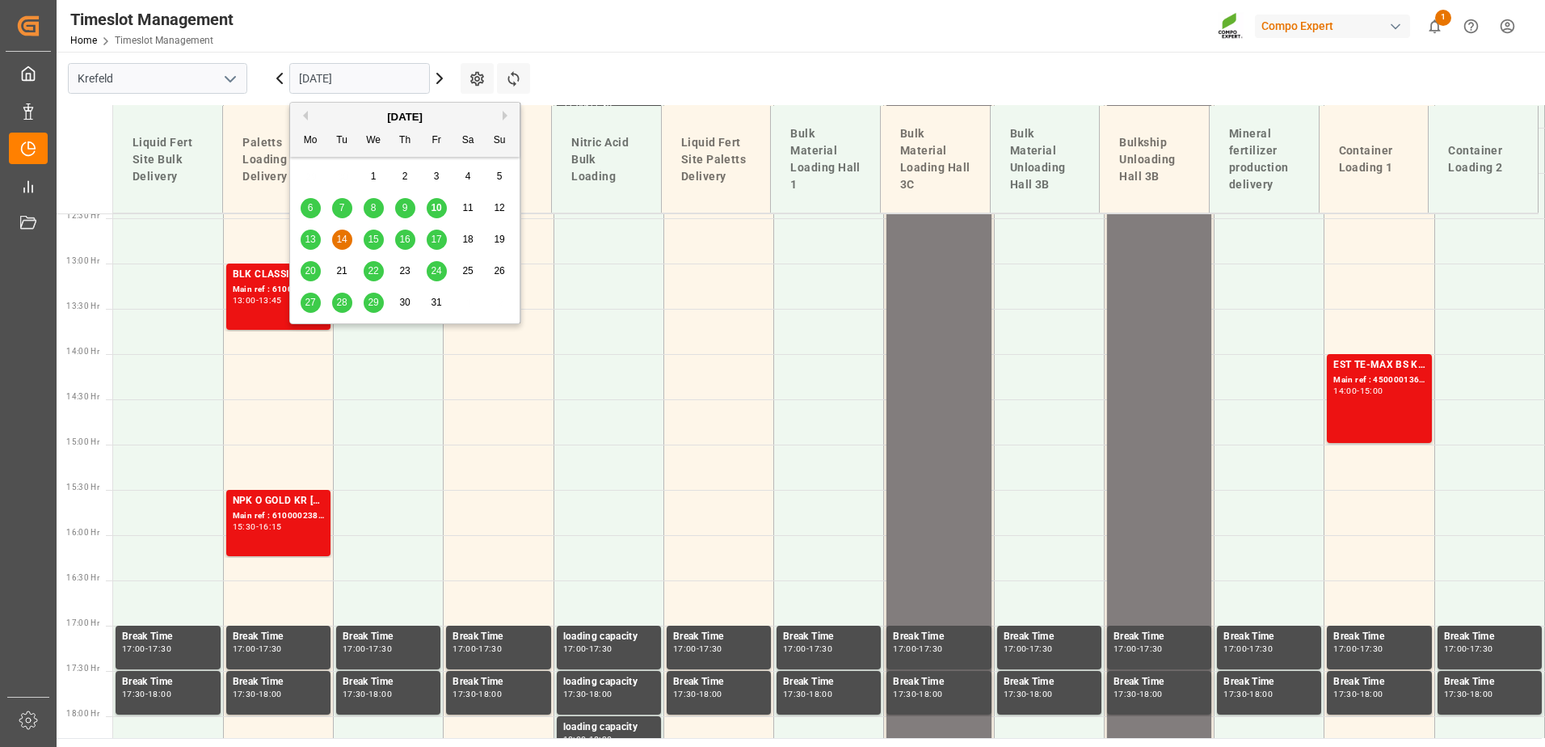
click at [433, 200] on div "10" at bounding box center [437, 208] width 20 height 19
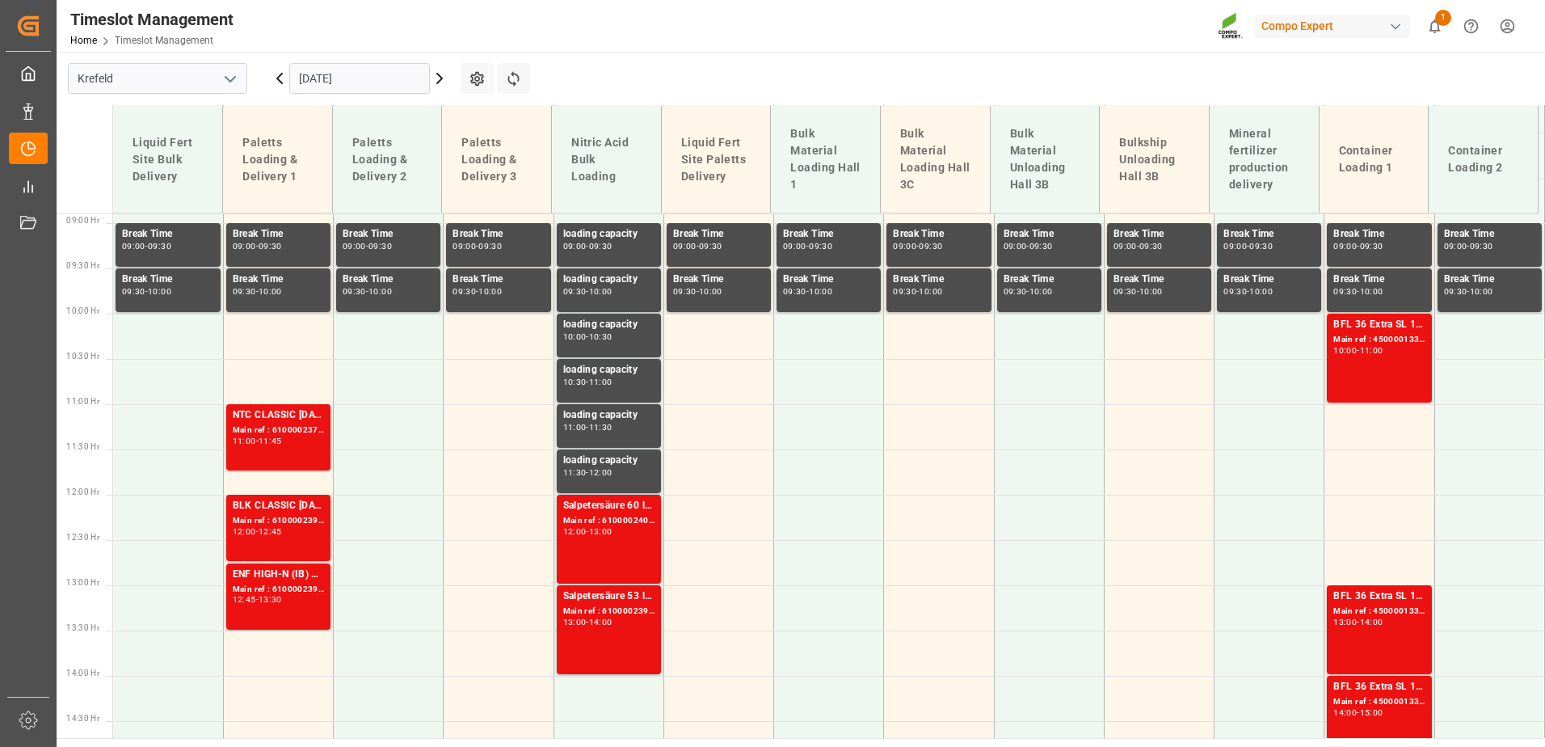
scroll to position [855, 0]
